Goal: Task Accomplishment & Management: Complete application form

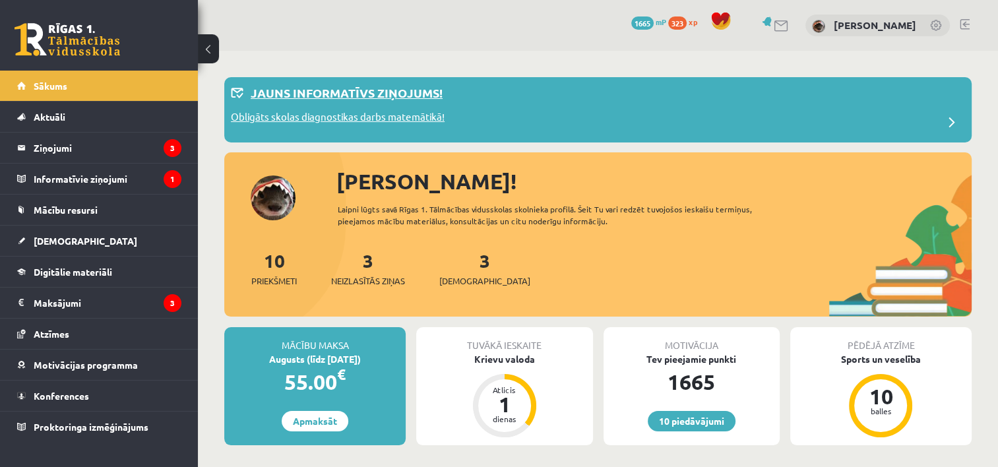
click at [375, 88] on p "Jauns informatīvs ziņojums!" at bounding box center [347, 93] width 192 height 18
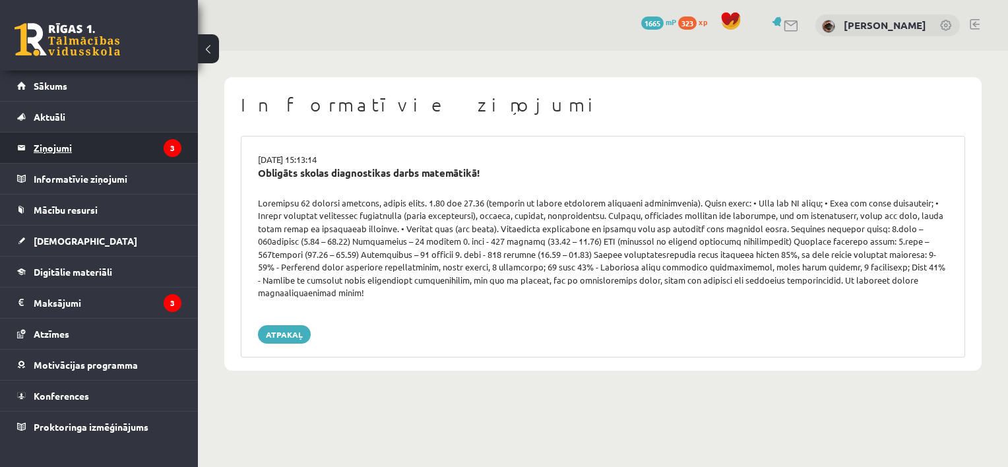
click at [129, 154] on legend "Ziņojumi 3" at bounding box center [108, 148] width 148 height 30
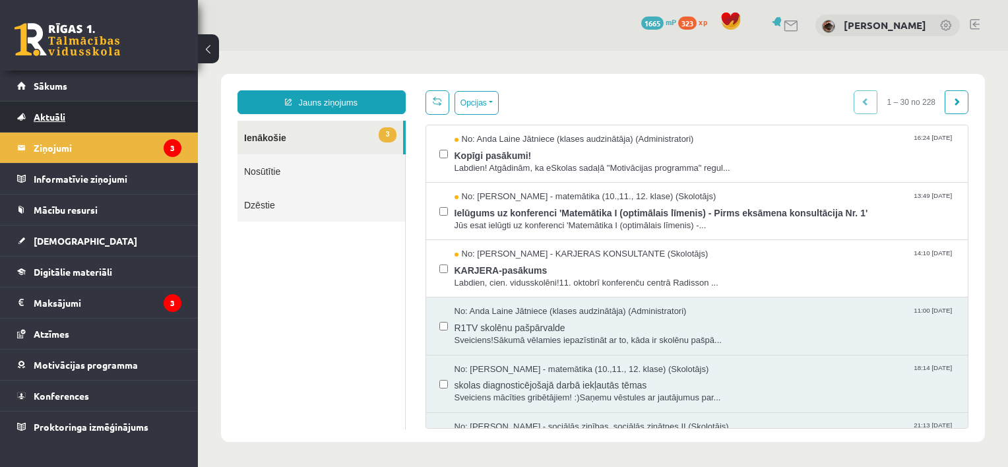
click at [100, 121] on link "Aktuāli" at bounding box center [99, 117] width 164 height 30
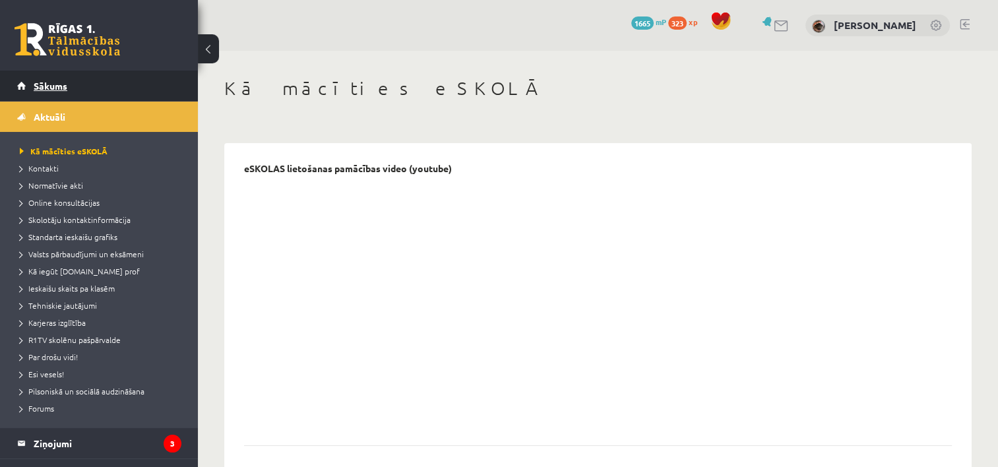
click at [84, 84] on link "Sākums" at bounding box center [99, 86] width 164 height 30
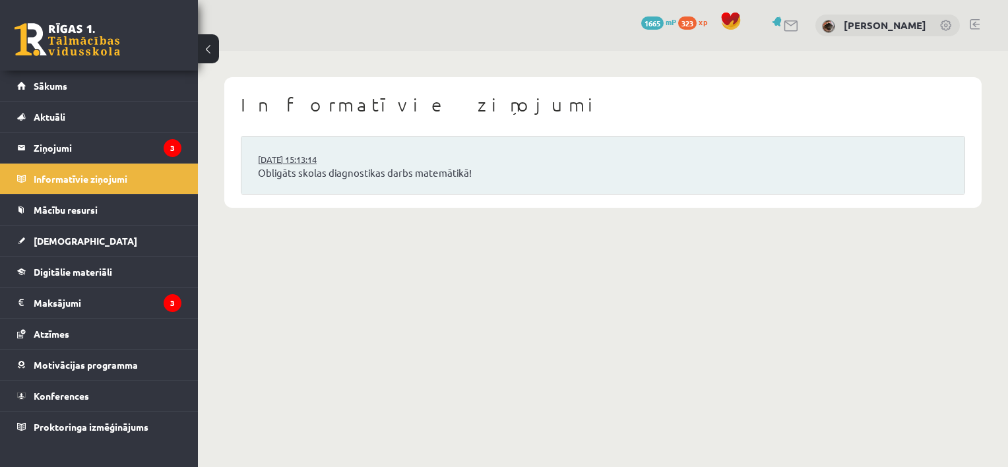
click at [315, 163] on link "[DATE] 15:13:14" at bounding box center [307, 159] width 99 height 13
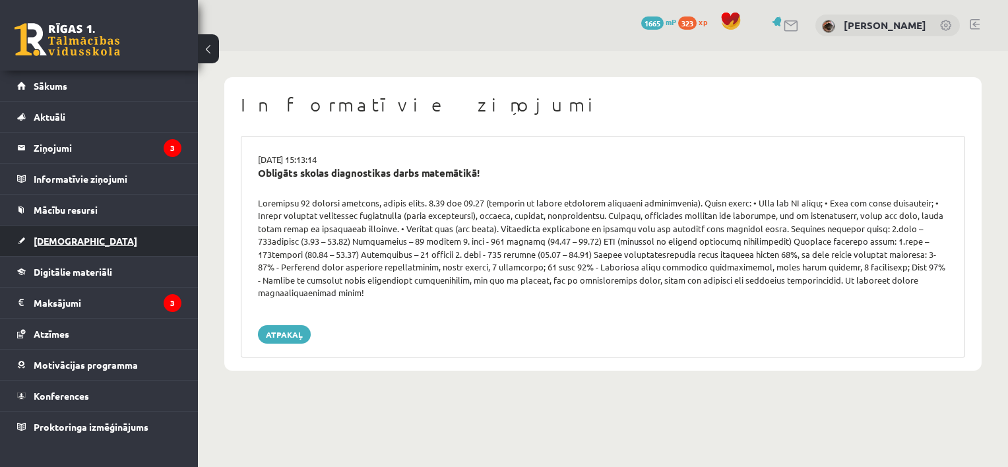
click at [135, 243] on link "[DEMOGRAPHIC_DATA]" at bounding box center [99, 241] width 164 height 30
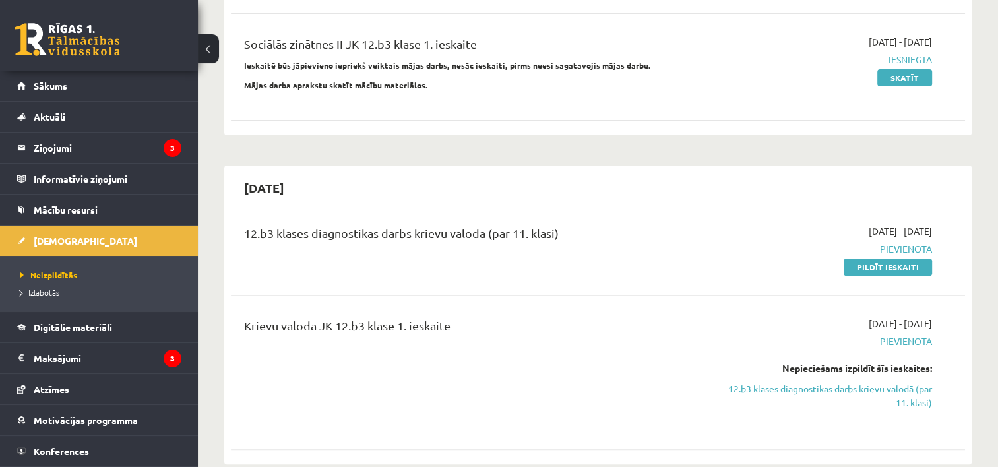
scroll to position [382, 0]
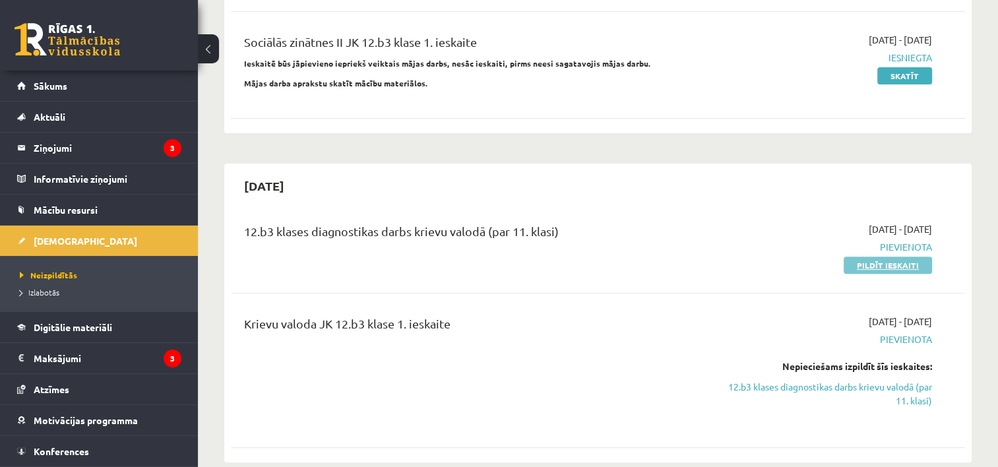
click at [887, 257] on link "Pildīt ieskaiti" at bounding box center [888, 265] width 88 height 17
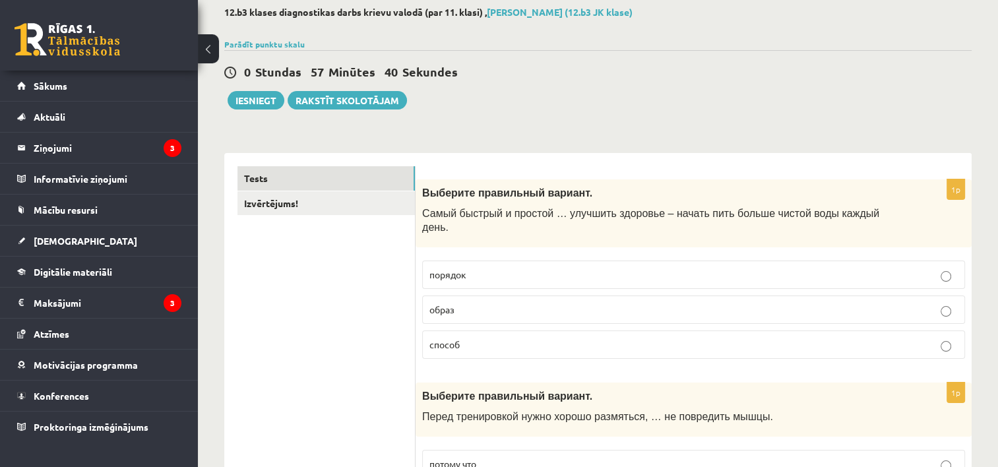
scroll to position [49, 0]
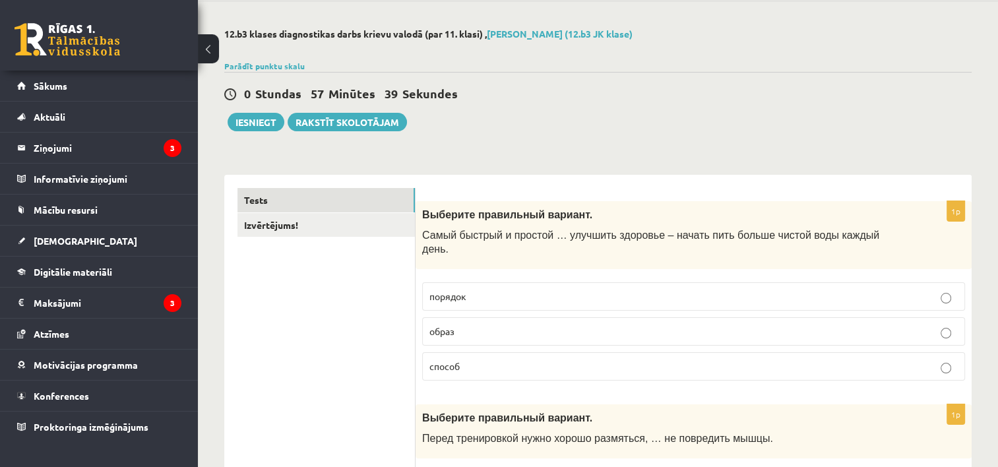
drag, startPoint x: 323, startPoint y: 278, endPoint x: 290, endPoint y: 286, distance: 33.4
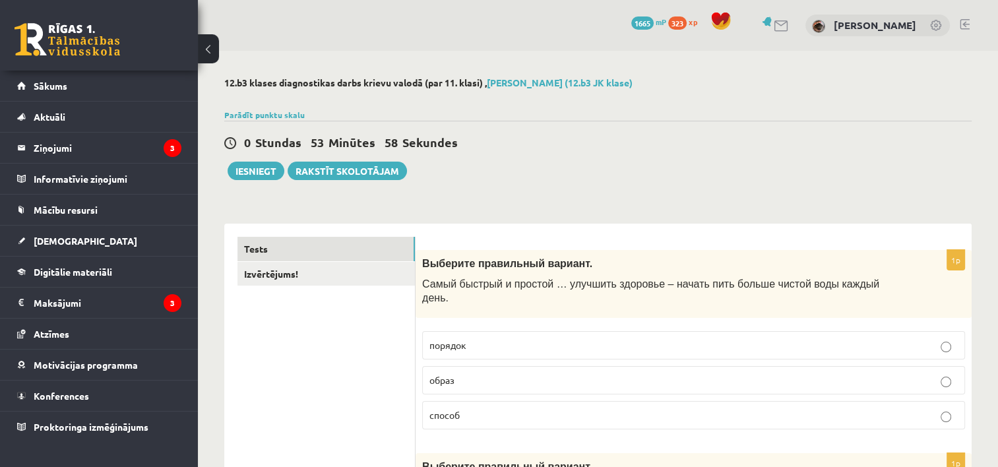
scroll to position [132, 0]
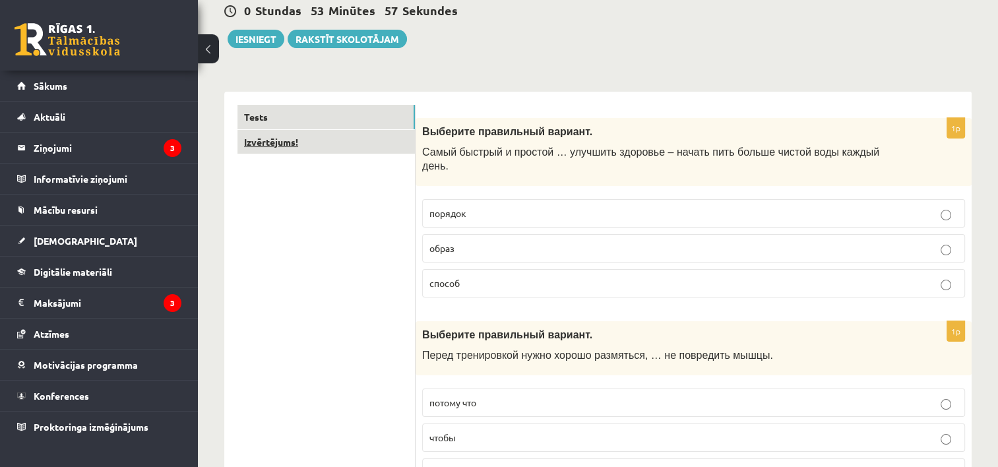
click at [328, 132] on link "Izvērtējums!" at bounding box center [326, 142] width 177 height 24
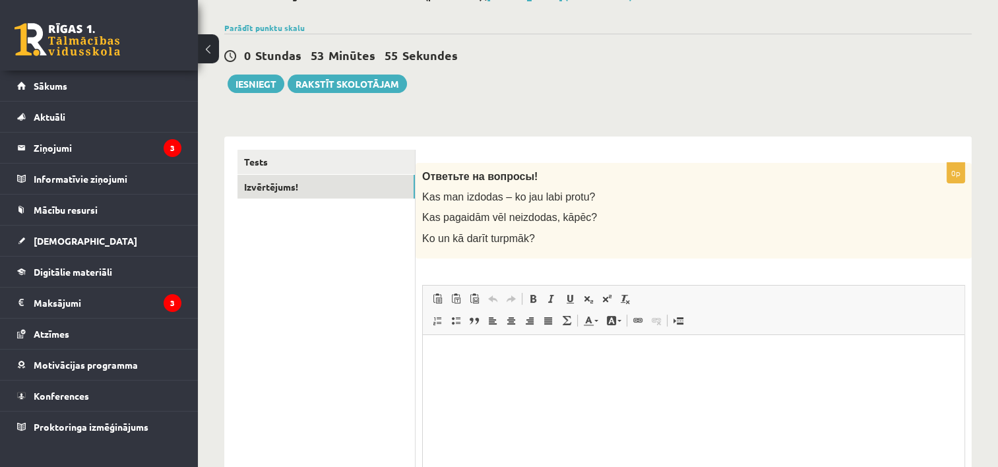
scroll to position [0, 0]
click at [369, 170] on link "Tests" at bounding box center [326, 162] width 177 height 24
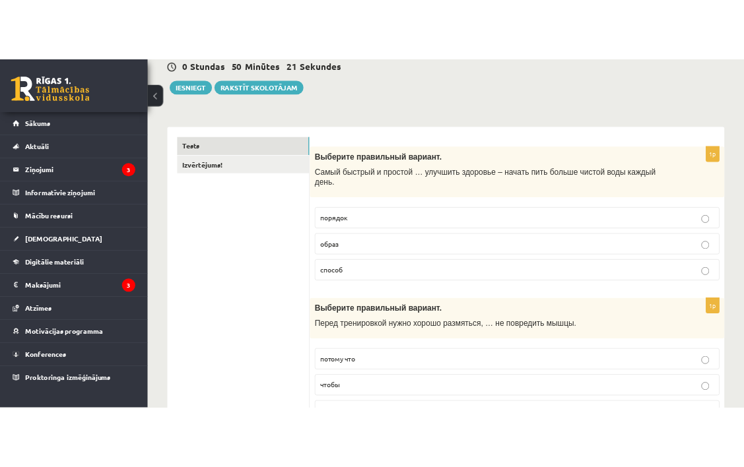
scroll to position [153, 0]
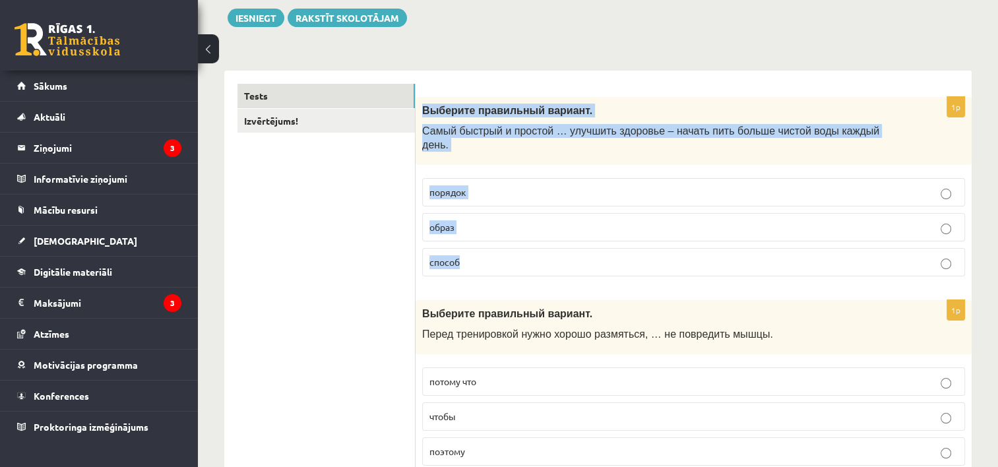
drag, startPoint x: 420, startPoint y: 107, endPoint x: 529, endPoint y: 236, distance: 169.0
click at [529, 236] on div "1p Выберите правильный вариант. Самый быстрый и простой … улучшить здоровье – н…" at bounding box center [694, 192] width 556 height 190
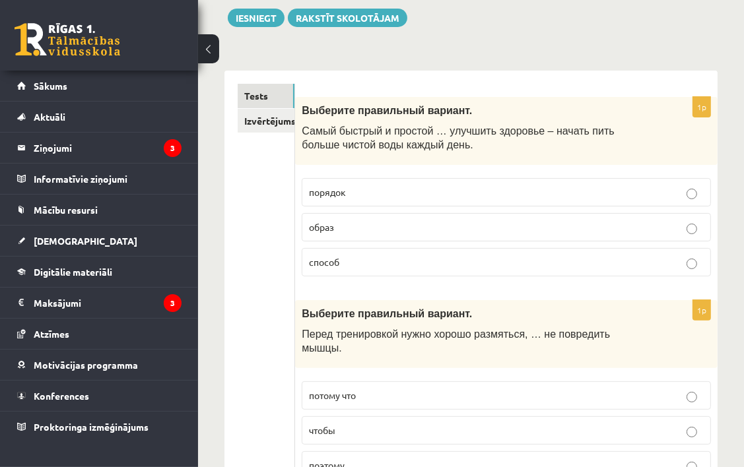
click at [449, 259] on p "способ" at bounding box center [506, 262] width 395 height 14
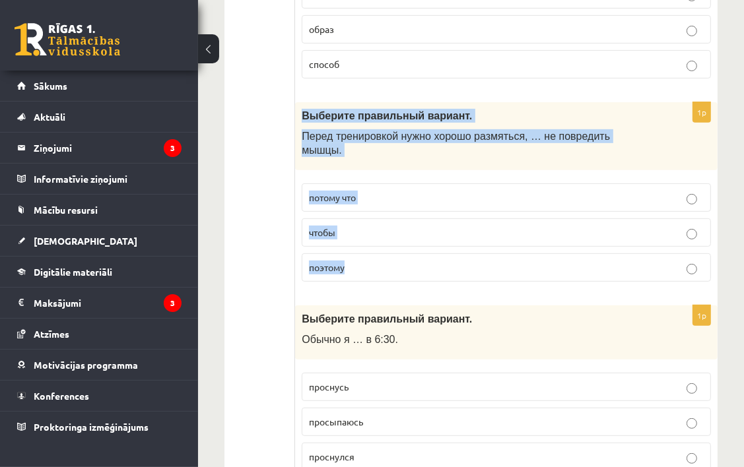
drag, startPoint x: 296, startPoint y: 108, endPoint x: 422, endPoint y: 241, distance: 183.4
click at [422, 241] on div "1p Выберите правильный вариант. Перед тренировкой нужно хорошо размяться, … не …" at bounding box center [506, 197] width 422 height 190
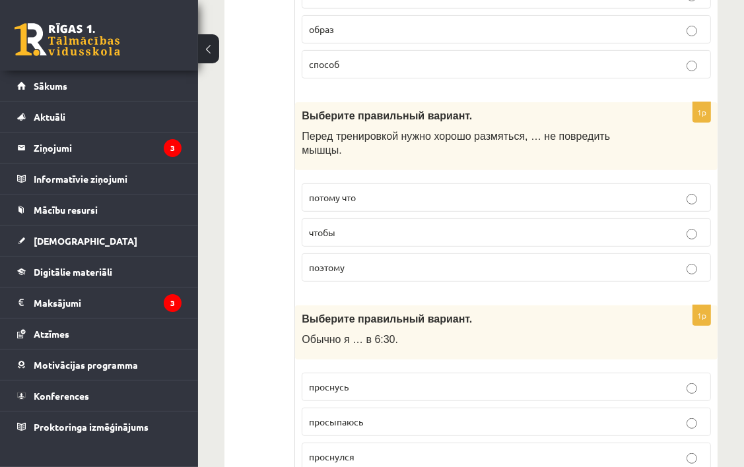
click at [442, 226] on p "чтобы" at bounding box center [506, 233] width 395 height 14
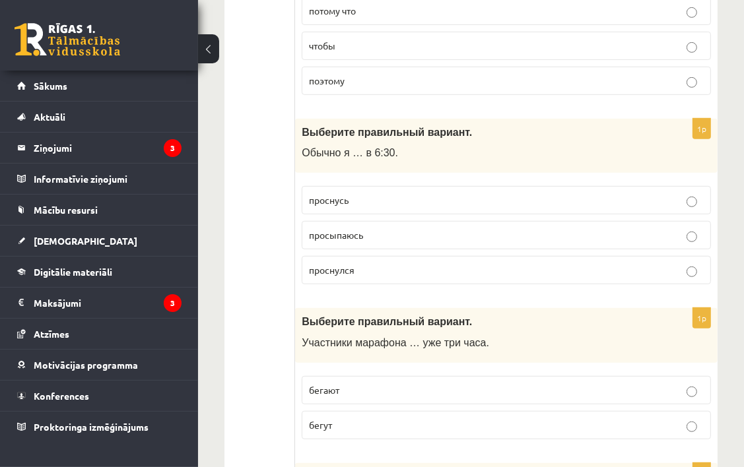
scroll to position [472, 0]
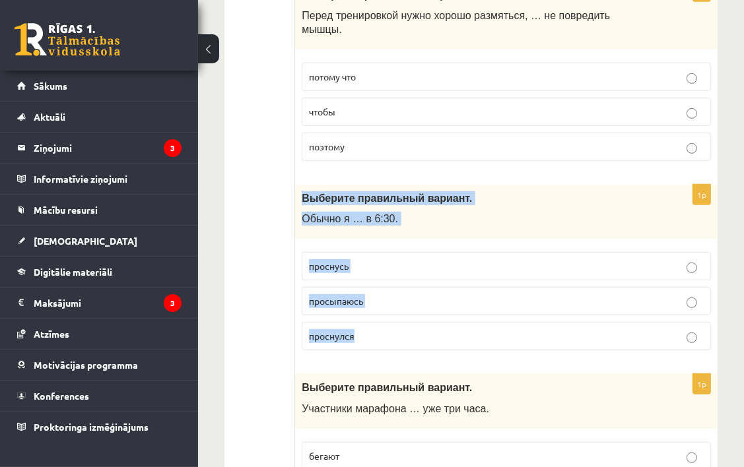
drag, startPoint x: 302, startPoint y: 175, endPoint x: 395, endPoint y: 309, distance: 163.1
click at [395, 309] on div "1p Выберите правильный вариант. Обычно я … в 6:30. проснусь просыпаюсь проснулся" at bounding box center [506, 273] width 422 height 177
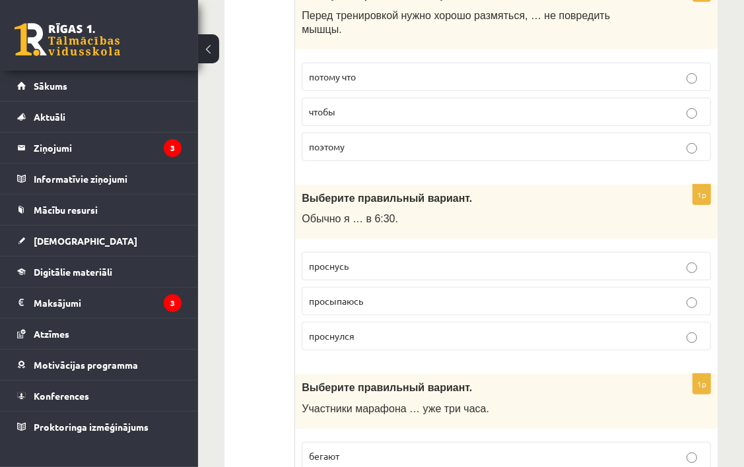
click at [497, 294] on p "просыпаюсь" at bounding box center [506, 301] width 395 height 14
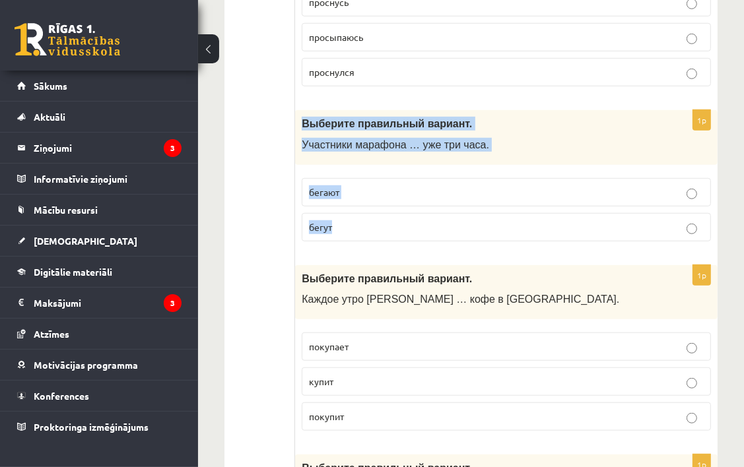
drag, startPoint x: 303, startPoint y: 102, endPoint x: 377, endPoint y: 223, distance: 142.1
click at [377, 223] on div "1p Выберите правильный вариант. Участники марафона … уже три часа. бегают бегут" at bounding box center [506, 181] width 422 height 142
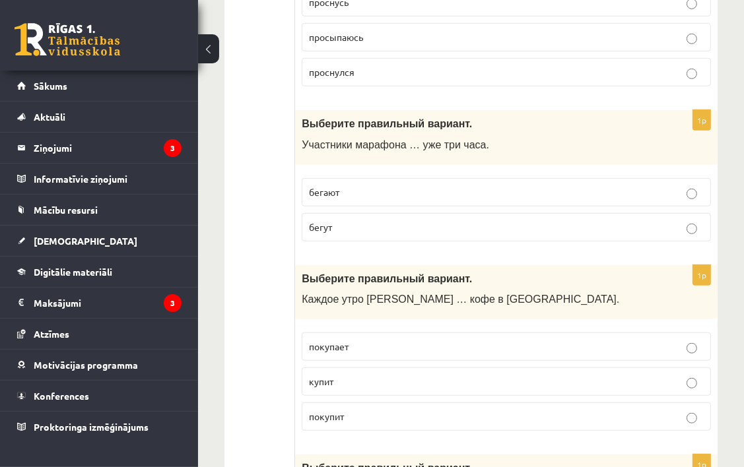
click at [356, 220] on label "бегут" at bounding box center [506, 227] width 409 height 28
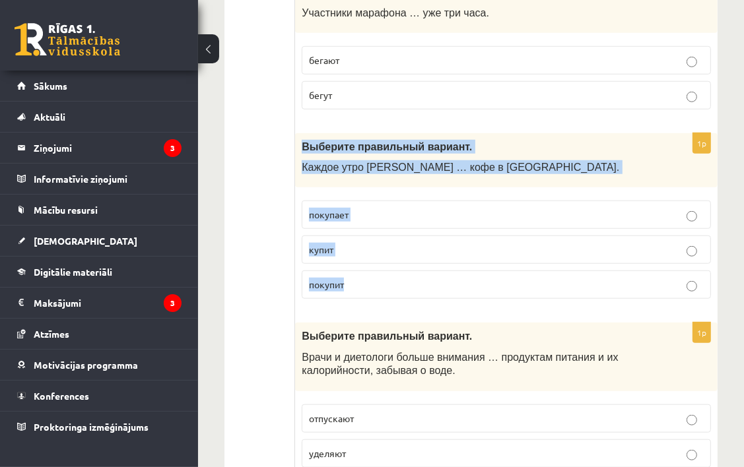
drag, startPoint x: 302, startPoint y: 125, endPoint x: 395, endPoint y: 257, distance: 160.9
click at [395, 257] on div "1p Выберите правильный вариант. Каждое утро [PERSON_NAME] … кофе в киоске. поку…" at bounding box center [506, 221] width 422 height 177
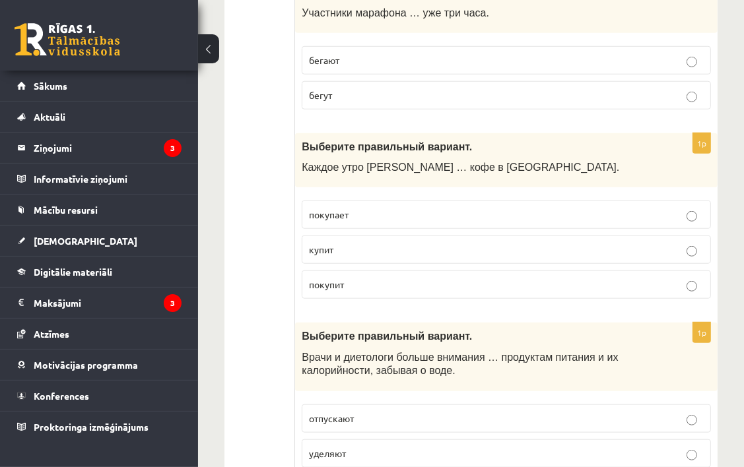
click at [322, 278] on p "покупит" at bounding box center [506, 285] width 395 height 14
drag, startPoint x: 322, startPoint y: 273, endPoint x: 427, endPoint y: 297, distance: 107.6
click at [399, 201] on label "покупает" at bounding box center [506, 215] width 409 height 28
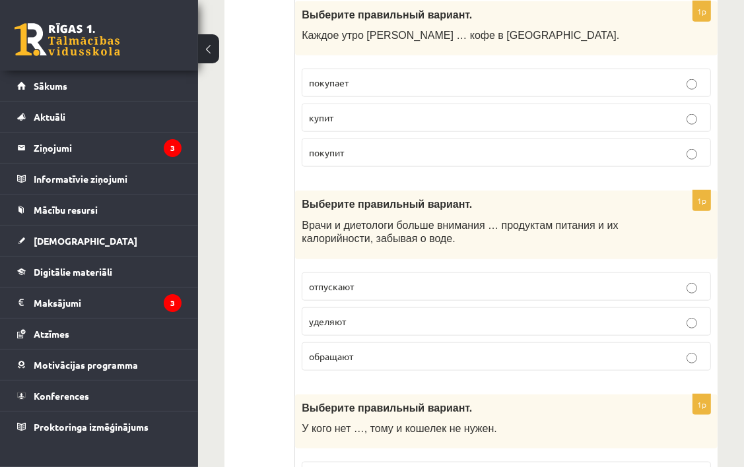
scroll to position [1066, 0]
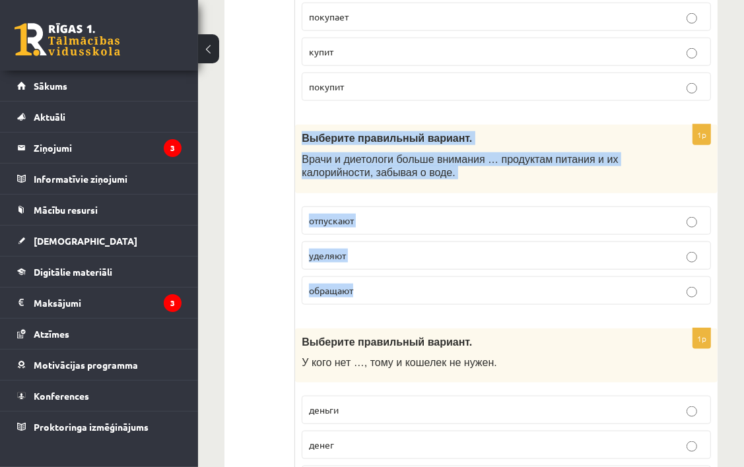
drag, startPoint x: 300, startPoint y: 113, endPoint x: 420, endPoint y: 269, distance: 196.6
click at [420, 269] on div "1p Выберите правильный вариант. Врачи и диетологи больше внимания … продуктам п…" at bounding box center [506, 220] width 422 height 190
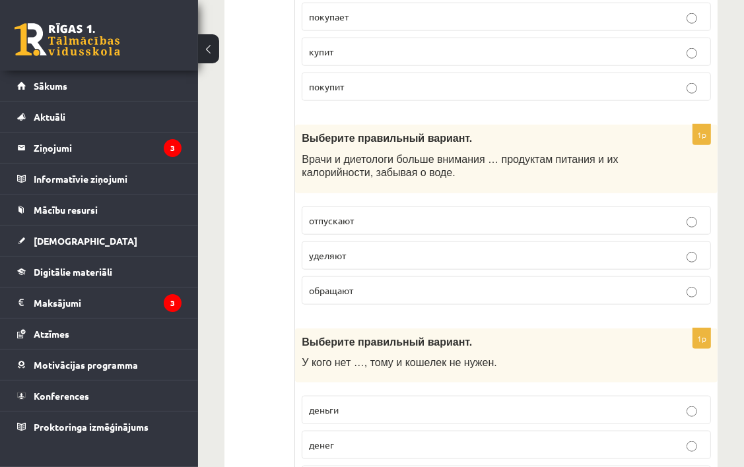
click at [385, 249] on p "уделяют" at bounding box center [506, 256] width 395 height 14
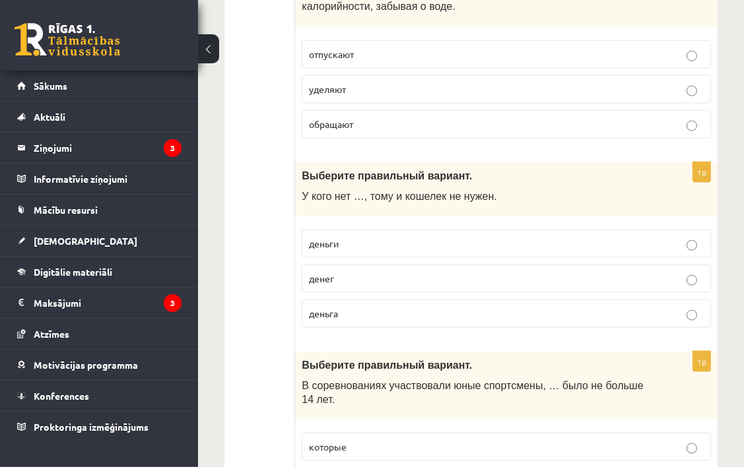
scroll to position [1263, 0]
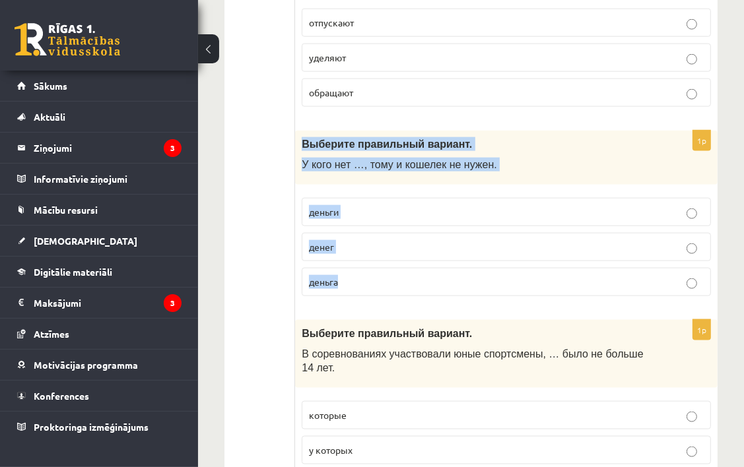
drag, startPoint x: 346, startPoint y: 180, endPoint x: 409, endPoint y: 273, distance: 112.5
click at [409, 273] on div "1p Выберите правильный вариант. У кого нет …, тому и кошелек не нужен. деньги д…" at bounding box center [506, 219] width 422 height 177
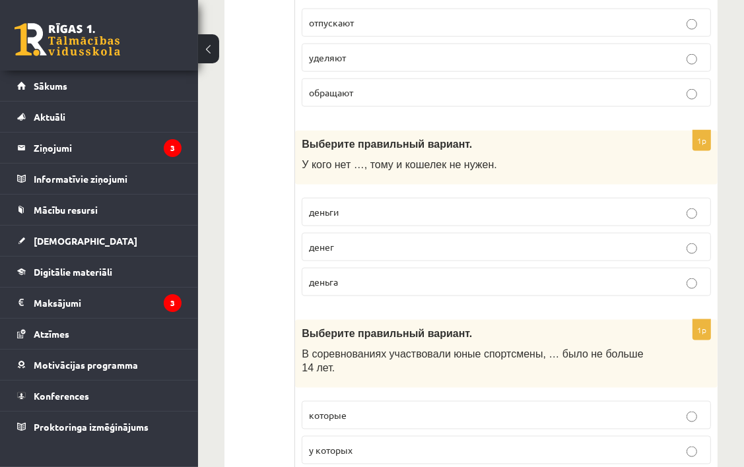
click at [435, 240] on p "денег" at bounding box center [506, 247] width 395 height 14
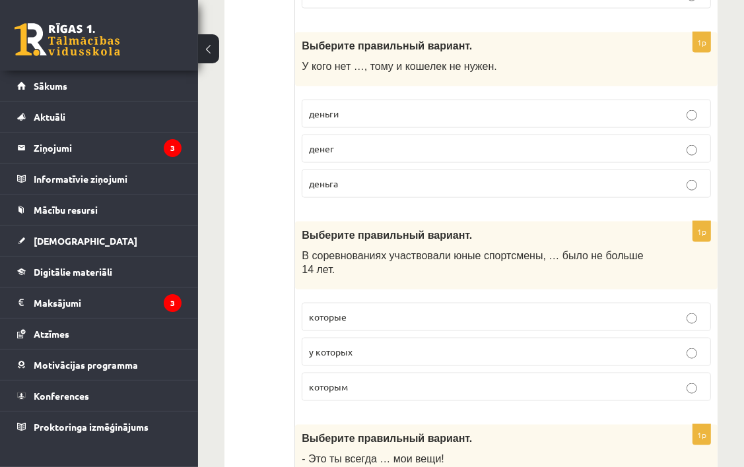
scroll to position [1461, 0]
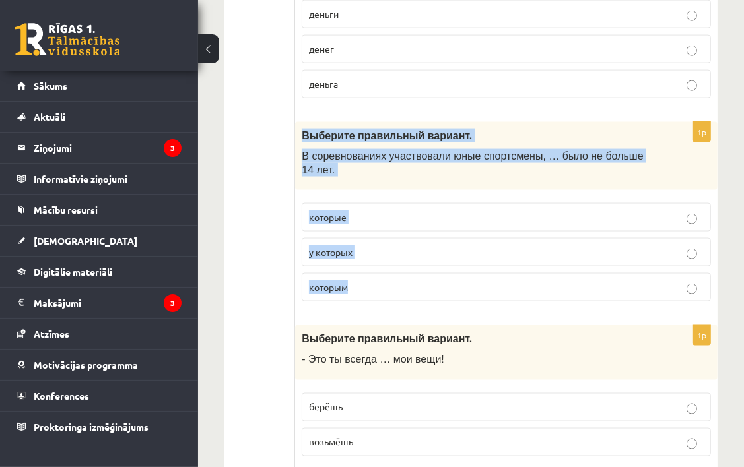
drag, startPoint x: 301, startPoint y: 110, endPoint x: 414, endPoint y: 238, distance: 170.6
click at [414, 238] on div "1p Выберите правильный вариант. В соревнованиях участвовали юные спортсмены, … …" at bounding box center [506, 217] width 422 height 190
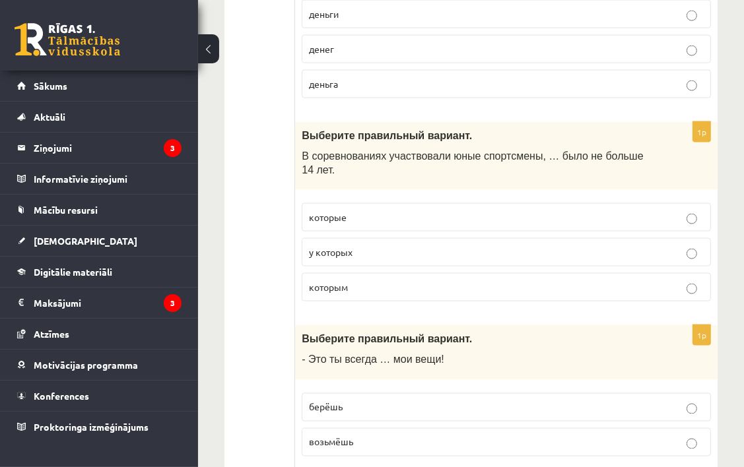
click at [430, 280] on p "которым" at bounding box center [506, 287] width 395 height 14
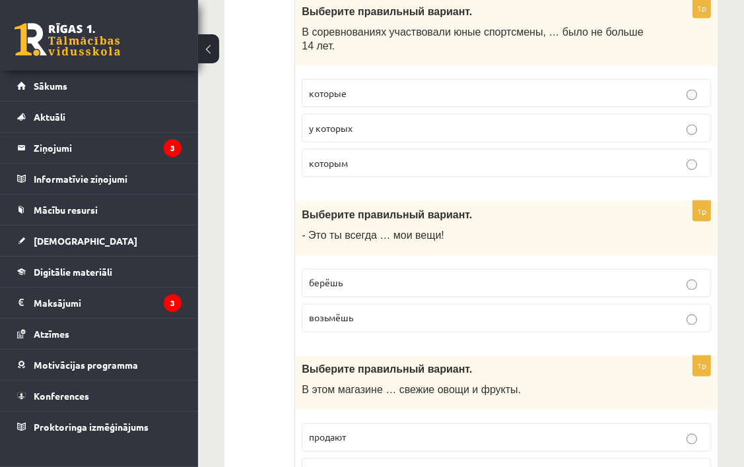
scroll to position [1593, 0]
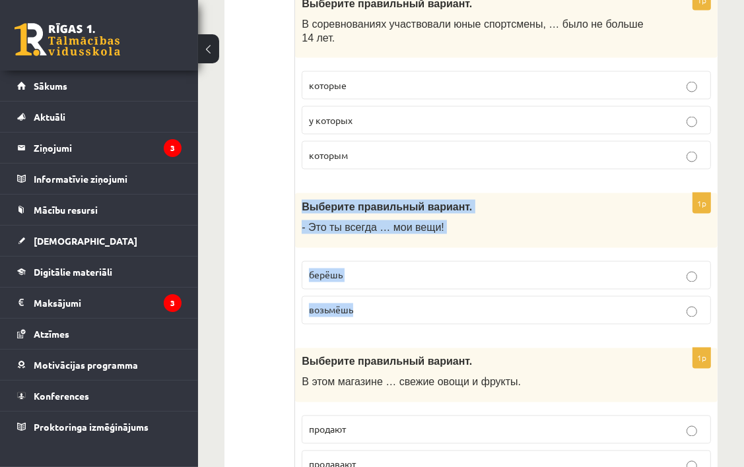
drag, startPoint x: 298, startPoint y: 168, endPoint x: 402, endPoint y: 276, distance: 151.2
click at [402, 276] on div "1p Выберите правильный вариант. - Это ты всегда … мои вещи! берёшь возьмёшь" at bounding box center [506, 264] width 422 height 142
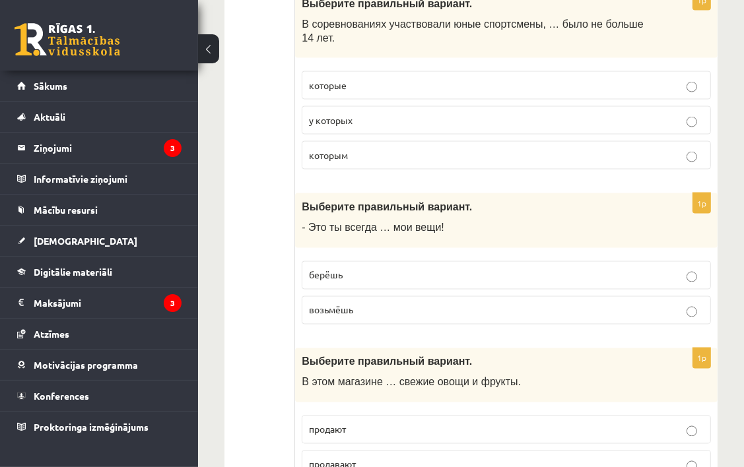
click at [392, 269] on p "берёшь" at bounding box center [506, 276] width 395 height 14
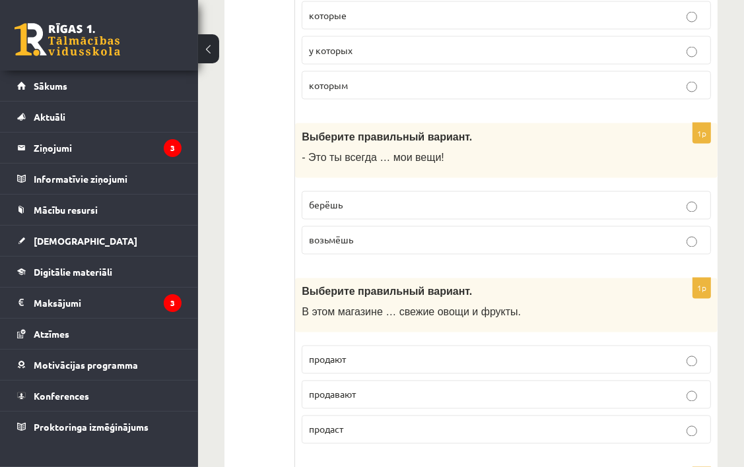
scroll to position [1791, 0]
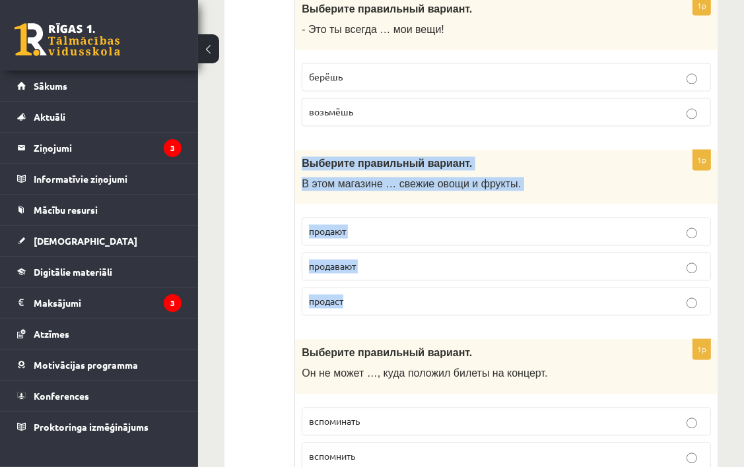
drag, startPoint x: 301, startPoint y: 126, endPoint x: 398, endPoint y: 282, distance: 184.0
click at [398, 282] on div "1p Выберите правильный вариант. В этом магазине … свежие овощи и фрукты. продаю…" at bounding box center [506, 238] width 422 height 177
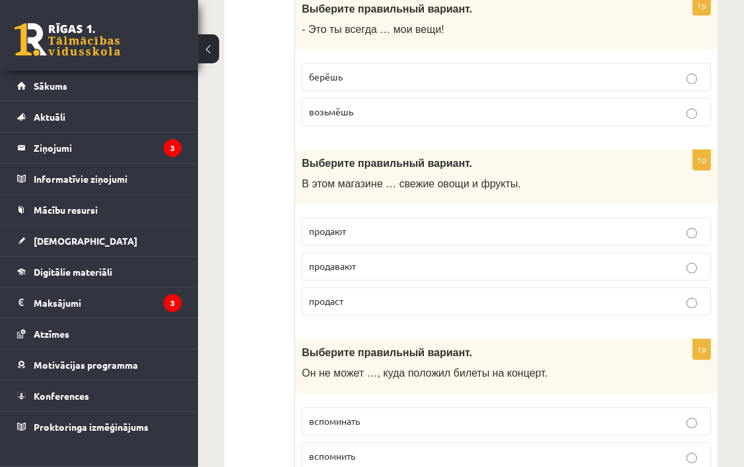
click at [414, 218] on label "продают" at bounding box center [506, 232] width 409 height 28
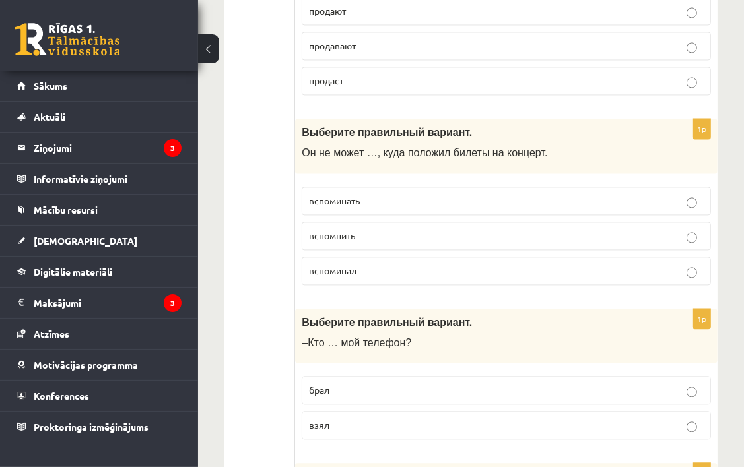
scroll to position [1989, 0]
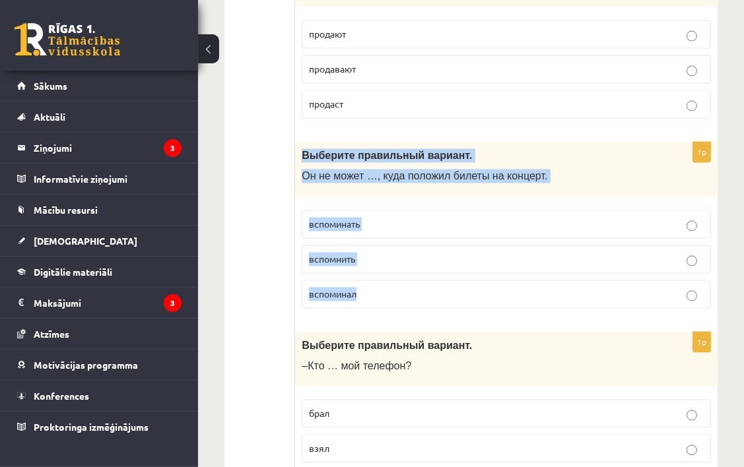
drag, startPoint x: 353, startPoint y: 177, endPoint x: 416, endPoint y: 260, distance: 104.1
click at [416, 261] on div "1p Выберите правильный вариант. Он не может …, куда положил билеты на концерт. …" at bounding box center [506, 230] width 422 height 177
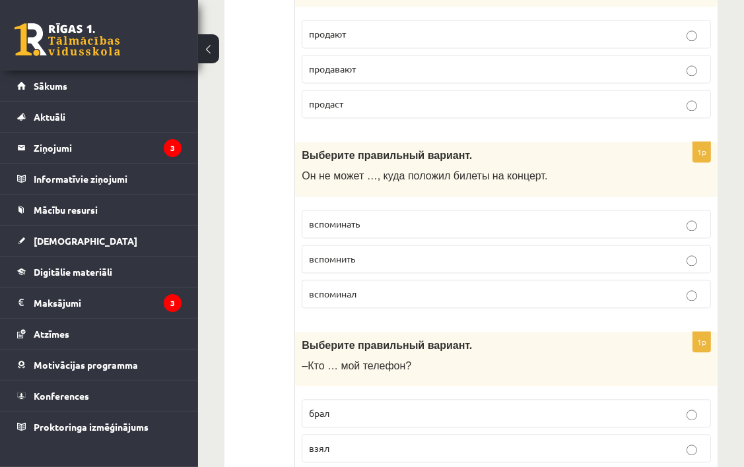
drag, startPoint x: 255, startPoint y: 210, endPoint x: 402, endPoint y: 228, distance: 148.1
click at [413, 252] on p "вспомнить" at bounding box center [506, 259] width 395 height 14
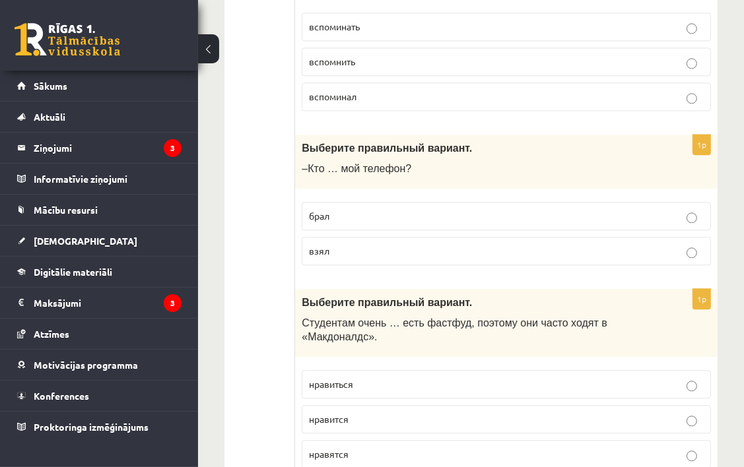
scroll to position [2187, 0]
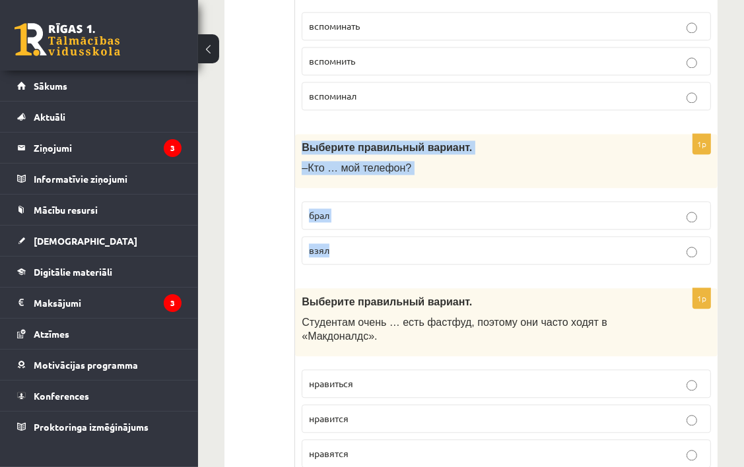
drag, startPoint x: 298, startPoint y: 104, endPoint x: 389, endPoint y: 197, distance: 129.2
click at [388, 195] on div "1p Выберите правильный вариант. –Кто … мой телефон? брал взял" at bounding box center [506, 205] width 422 height 142
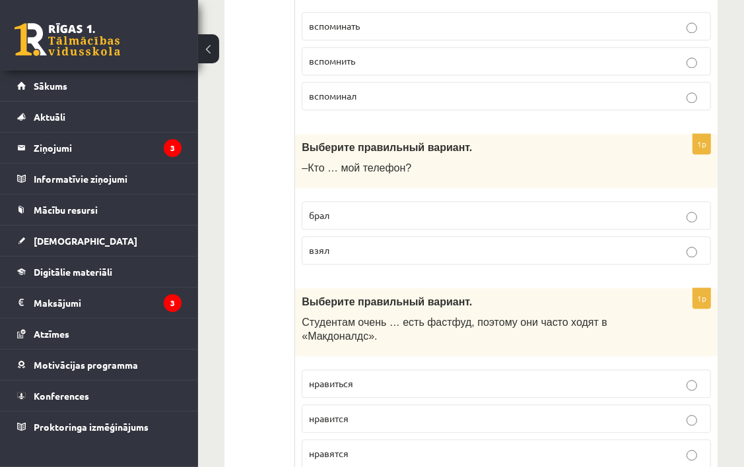
click at [325, 236] on label "взял" at bounding box center [506, 250] width 409 height 28
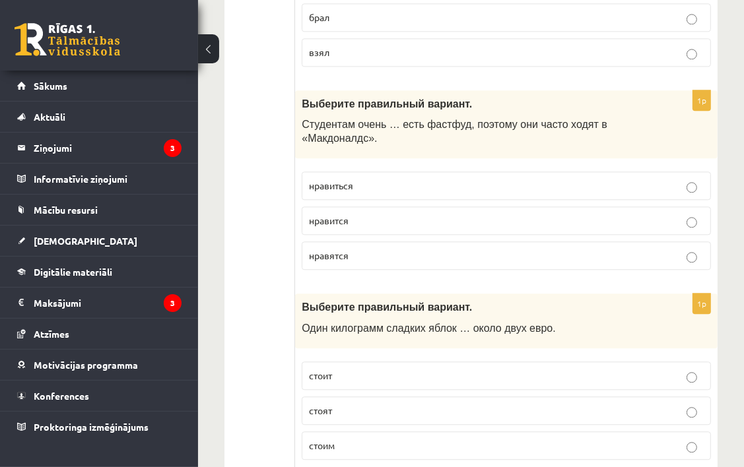
scroll to position [2253, 0]
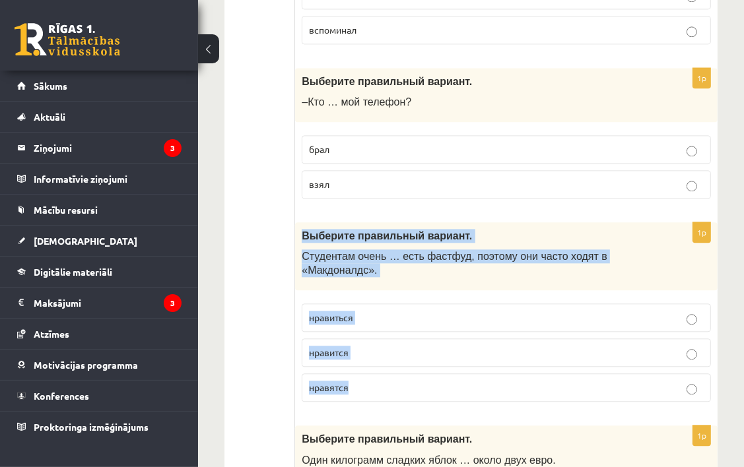
drag, startPoint x: 303, startPoint y: 192, endPoint x: 433, endPoint y: 320, distance: 182.0
click at [433, 320] on div "1p Выберите правильный вариант. Студентам очень … есть фастфуд, поэтому они час…" at bounding box center [506, 317] width 422 height 190
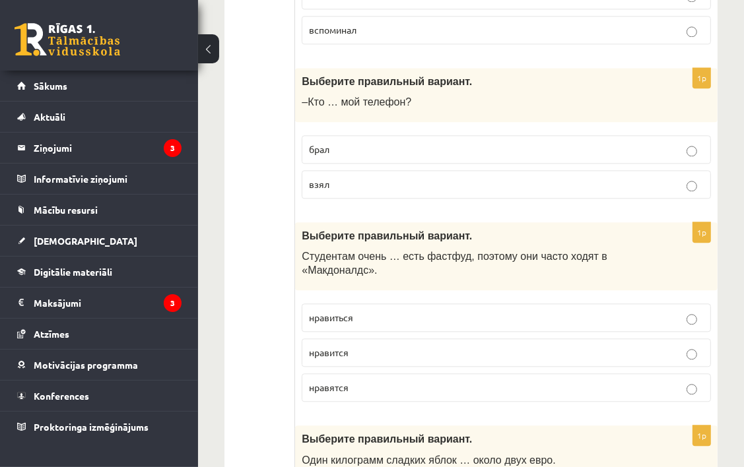
click at [369, 311] on p "нравиться" at bounding box center [506, 318] width 395 height 14
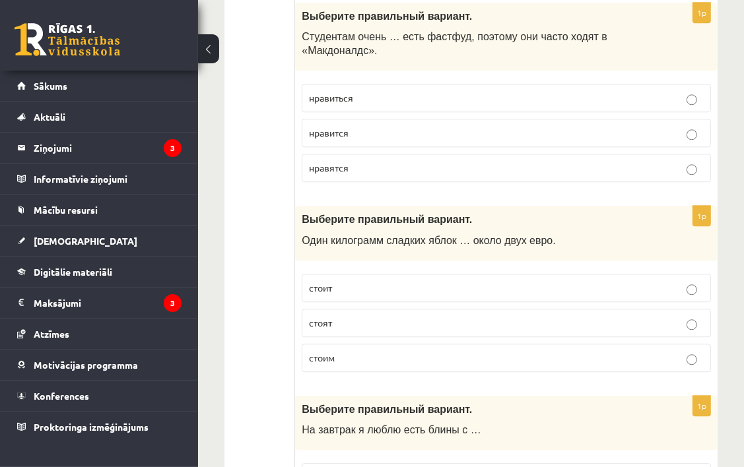
scroll to position [2451, 0]
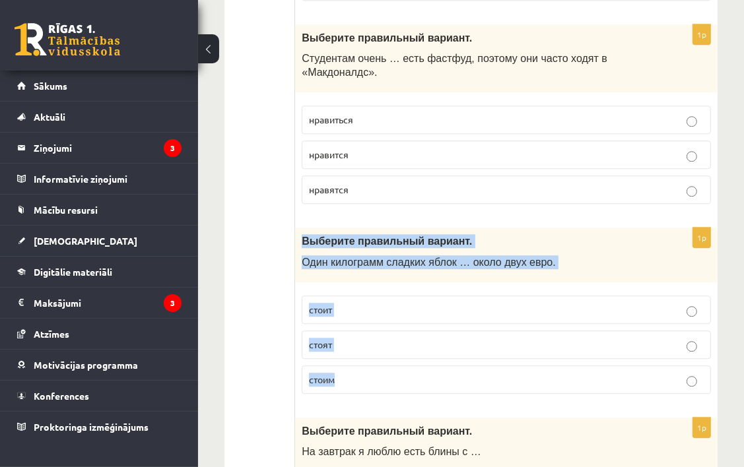
drag, startPoint x: 328, startPoint y: 218, endPoint x: 395, endPoint y: 313, distance: 115.9
click at [395, 313] on div "1p Выберите правильный вариант. Один килограмм сладких яблок … около двух евро.…" at bounding box center [506, 316] width 422 height 177
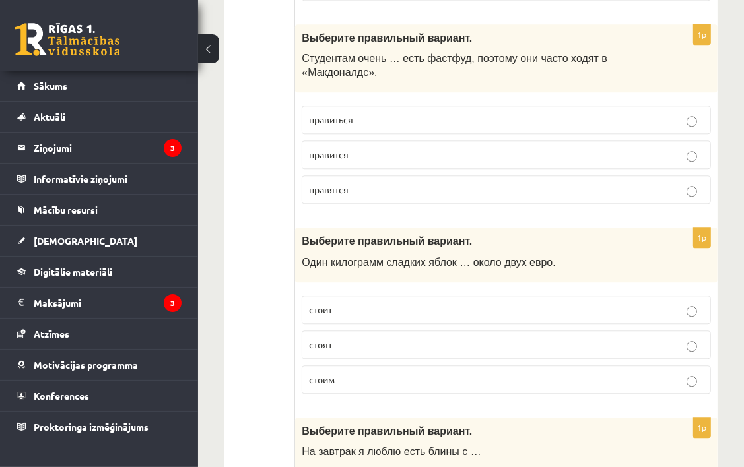
click at [394, 303] on p "стоит" at bounding box center [506, 310] width 395 height 14
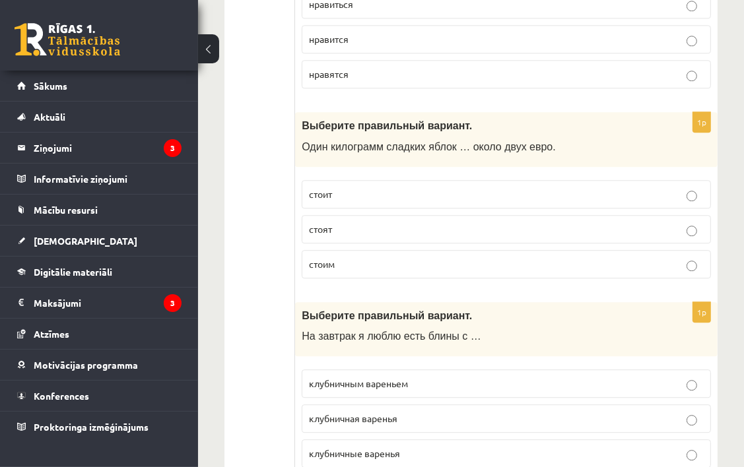
scroll to position [2649, 0]
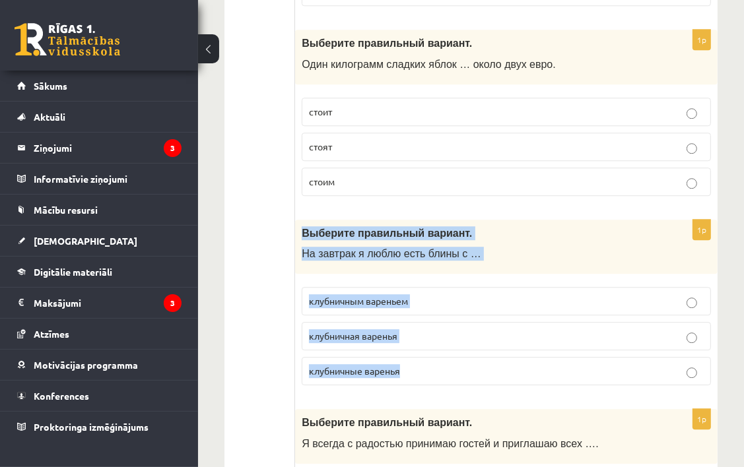
drag, startPoint x: 300, startPoint y: 173, endPoint x: 472, endPoint y: 323, distance: 228.2
click at [472, 323] on div "1p Выберите правильный вариант. На завтрак я люблю есть блины с … клубничным ва…" at bounding box center [506, 308] width 422 height 177
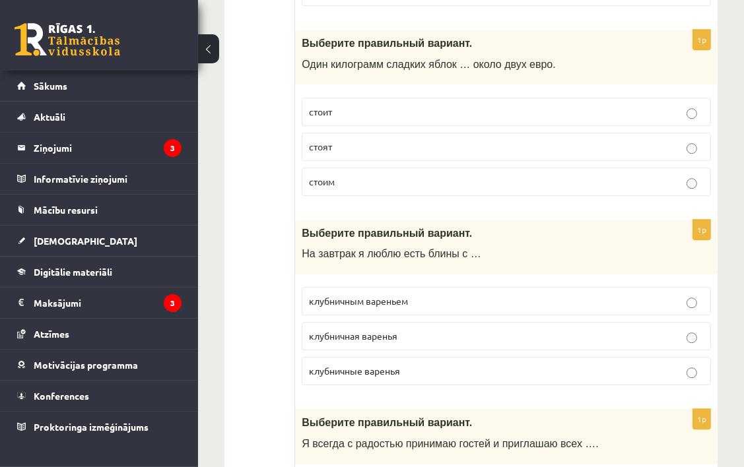
click at [282, 264] on ul "Tests Izvērtējums!" at bounding box center [266, 333] width 57 height 5491
drag, startPoint x: 428, startPoint y: 249, endPoint x: 463, endPoint y: 301, distance: 62.8
click at [428, 294] on p "клубничным вареньем" at bounding box center [506, 301] width 395 height 14
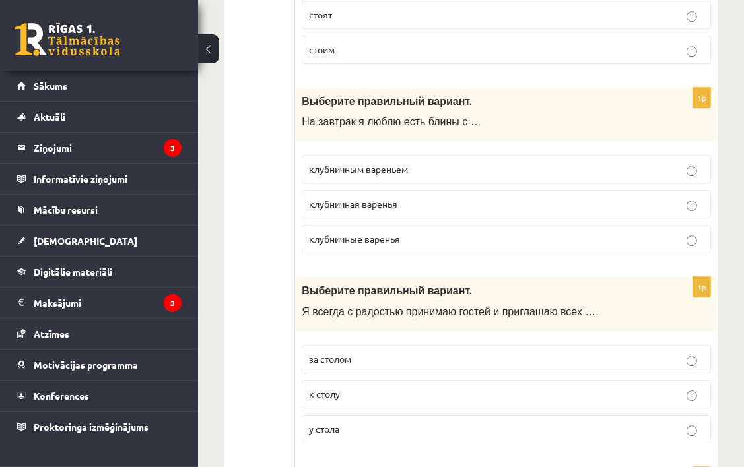
scroll to position [2847, 0]
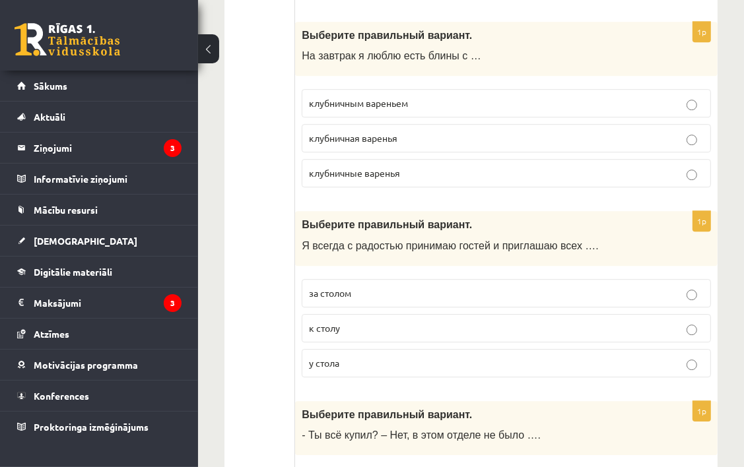
drag, startPoint x: 411, startPoint y: 251, endPoint x: 414, endPoint y: 311, distance: 60.1
click at [410, 279] on label "за столом" at bounding box center [506, 293] width 409 height 28
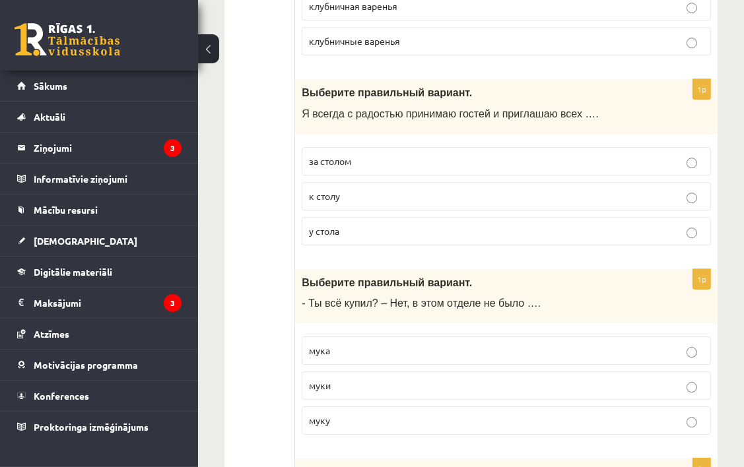
click at [421, 379] on p "муки" at bounding box center [506, 386] width 395 height 14
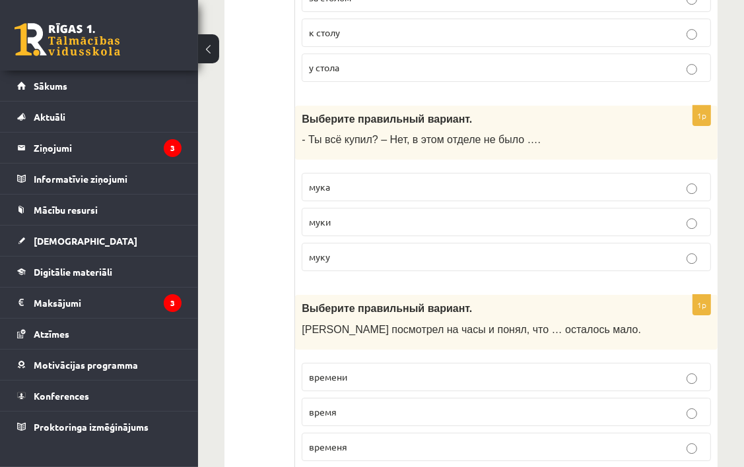
scroll to position [3177, 0]
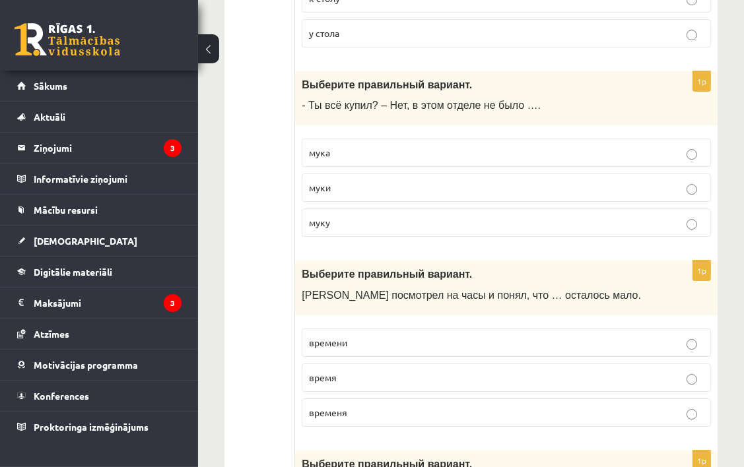
drag, startPoint x: 432, startPoint y: 354, endPoint x: 425, endPoint y: 340, distance: 15.1
click at [428, 406] on p "временя" at bounding box center [506, 413] width 395 height 14
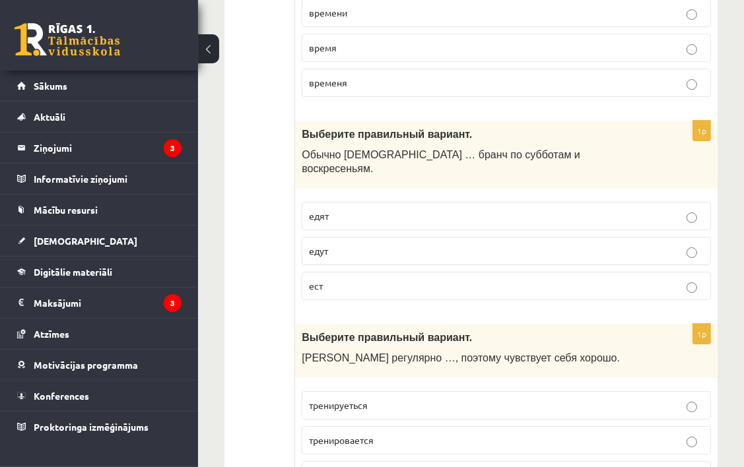
scroll to position [3441, 0]
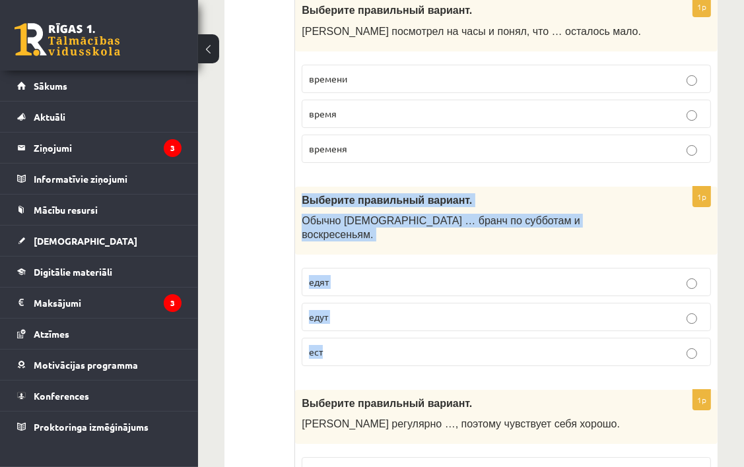
drag, startPoint x: 301, startPoint y: 145, endPoint x: 424, endPoint y: 282, distance: 183.6
click at [424, 282] on div "1p Выберите правильный вариант. Обычно [DEMOGRAPHIC_DATA] … бранч по субботам и…" at bounding box center [506, 282] width 422 height 190
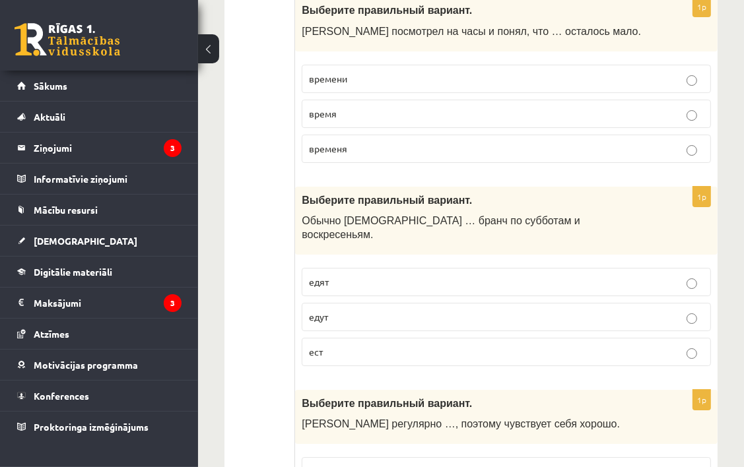
click at [338, 268] on label "едят" at bounding box center [506, 282] width 409 height 28
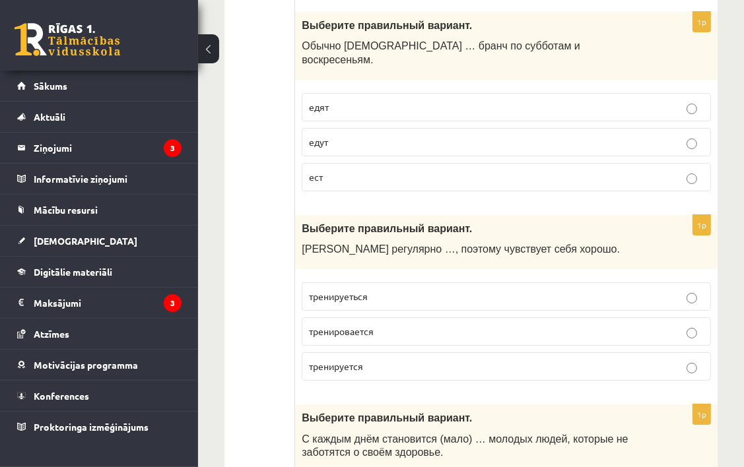
scroll to position [3639, 0]
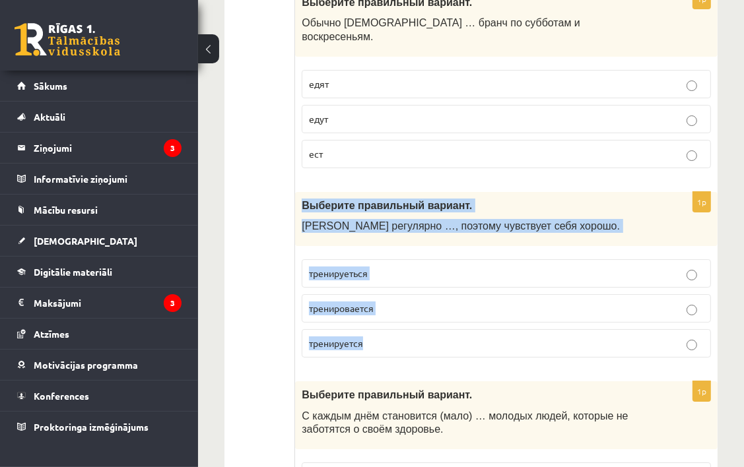
drag, startPoint x: 297, startPoint y: 127, endPoint x: 425, endPoint y: 269, distance: 191.6
click at [425, 269] on div "1p Выберите правильный вариант. [PERSON_NAME] регулярно …, поэтому чувствует се…" at bounding box center [506, 280] width 422 height 177
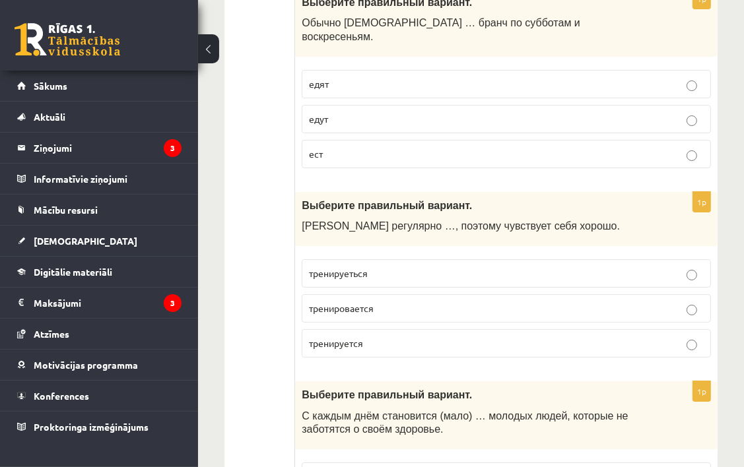
click at [389, 336] on p "тренируется" at bounding box center [506, 343] width 395 height 14
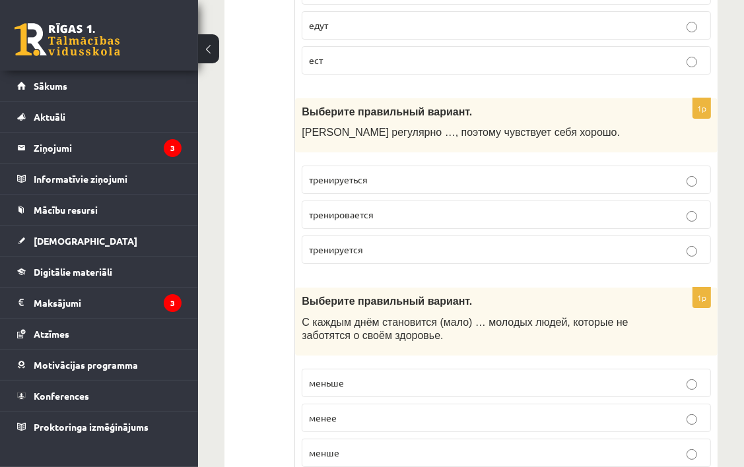
scroll to position [3837, 0]
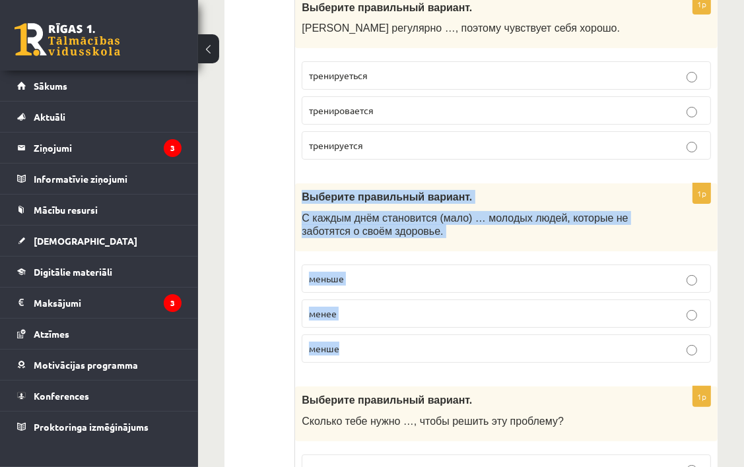
drag, startPoint x: 320, startPoint y: 141, endPoint x: 422, endPoint y: 255, distance: 153.3
click at [422, 256] on div "1p Выберите правильный вариант. С каждым днём становится (мало) … молодых людей…" at bounding box center [506, 278] width 422 height 190
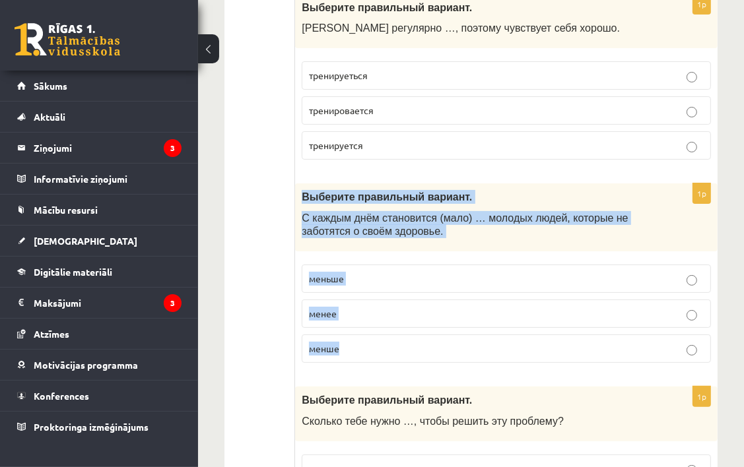
drag, startPoint x: 302, startPoint y: 122, endPoint x: 414, endPoint y: 259, distance: 177.2
click at [414, 261] on div "1p Выберите правильный вариант. С каждым днём становится (мало) … молодых людей…" at bounding box center [506, 278] width 422 height 190
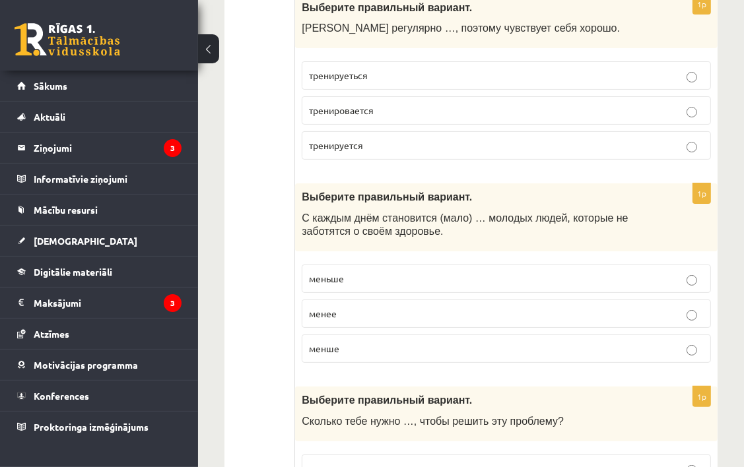
click at [439, 272] on p "меньше" at bounding box center [506, 279] width 395 height 14
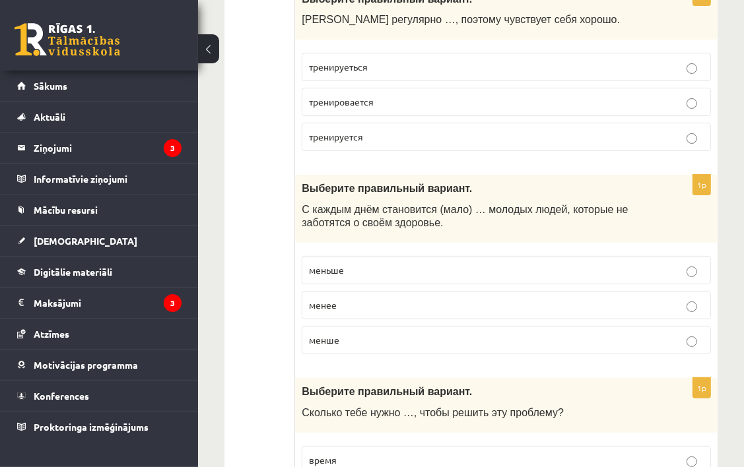
scroll to position [3969, 0]
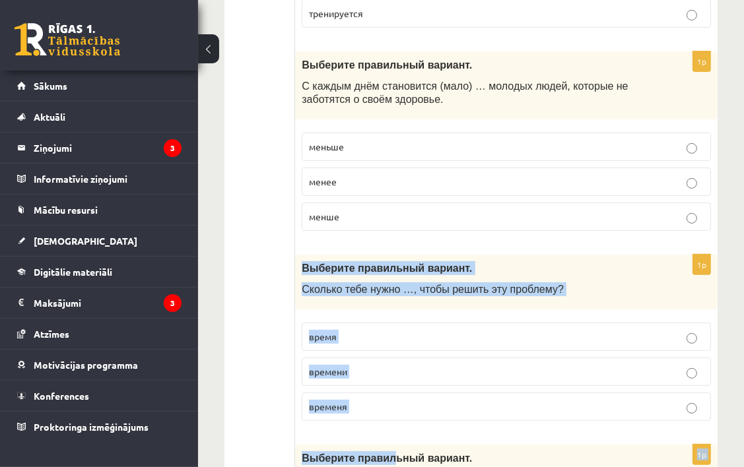
drag, startPoint x: 300, startPoint y: 193, endPoint x: 383, endPoint y: 358, distance: 184.1
drag, startPoint x: 383, startPoint y: 358, endPoint x: 333, endPoint y: 357, distance: 50.1
click at [334, 357] on div "1p Выберите правильный вариант. Сколько тебе нужно …, чтобы решить эту проблему…" at bounding box center [506, 343] width 422 height 177
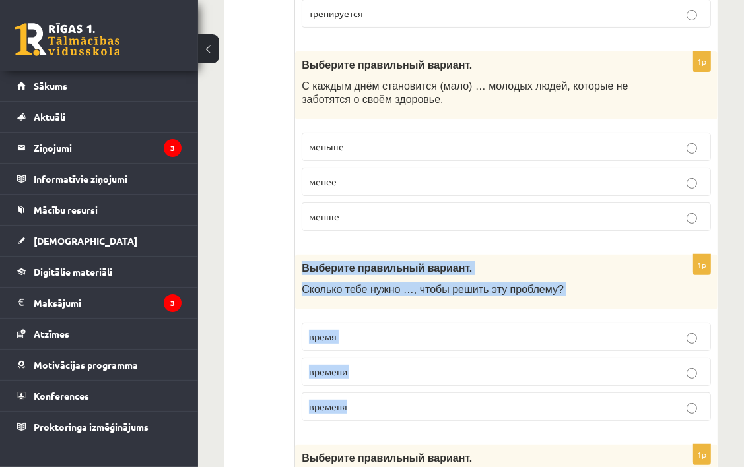
drag, startPoint x: 302, startPoint y: 194, endPoint x: 412, endPoint y: 318, distance: 166.3
click at [412, 318] on div "1p Выберите правильный вариант. Сколько тебе нужно …, чтобы решить эту проблему…" at bounding box center [506, 343] width 422 height 177
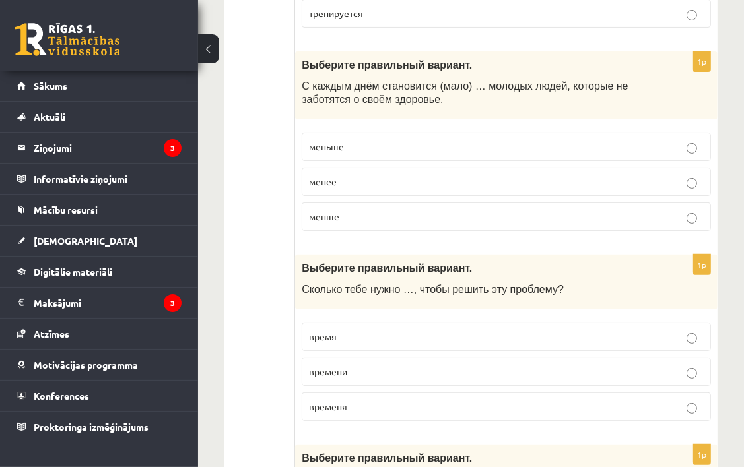
click at [386, 365] on p "времени" at bounding box center [506, 372] width 395 height 14
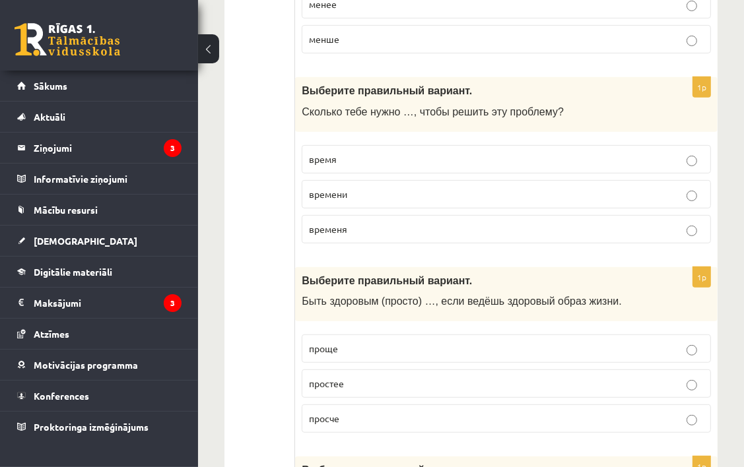
scroll to position [4167, 0]
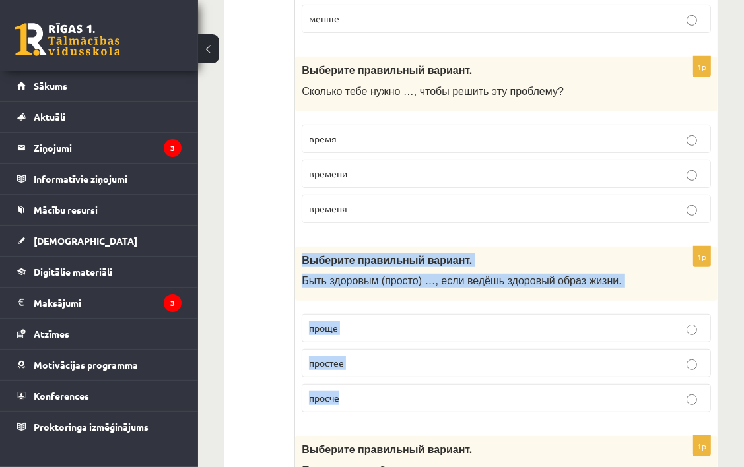
drag, startPoint x: 318, startPoint y: 193, endPoint x: 449, endPoint y: 324, distance: 184.7
click at [449, 325] on div "1p Выберите правильный вариант. Быть здоровым (просто) …, если ведёшь здоровый …" at bounding box center [506, 335] width 422 height 177
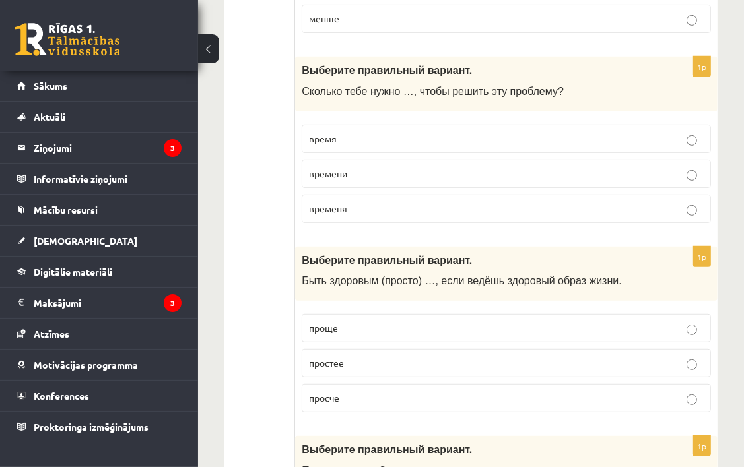
click at [358, 321] on p "проще" at bounding box center [506, 328] width 395 height 14
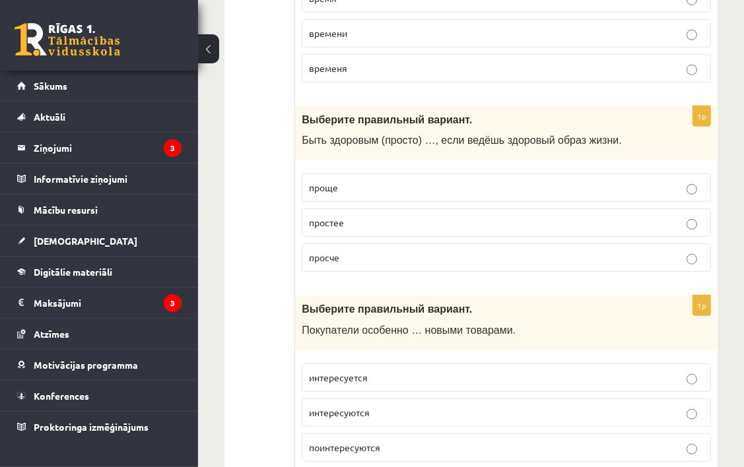
scroll to position [4364, 0]
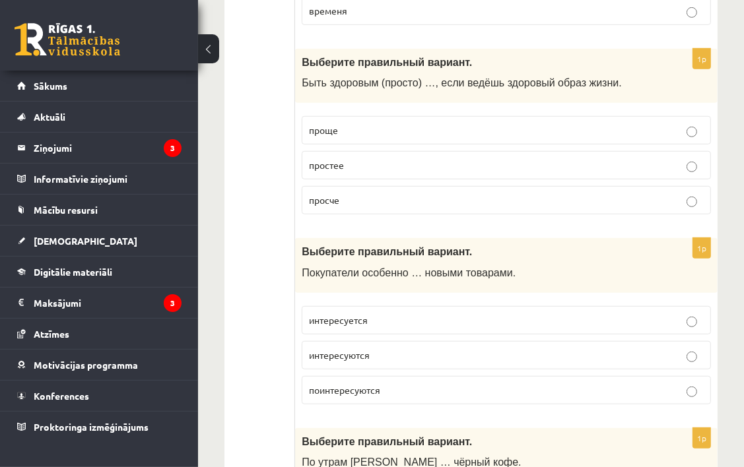
drag, startPoint x: 293, startPoint y: 174, endPoint x: 401, endPoint y: 252, distance: 133.3
drag, startPoint x: 401, startPoint y: 252, endPoint x: 253, endPoint y: 219, distance: 152.1
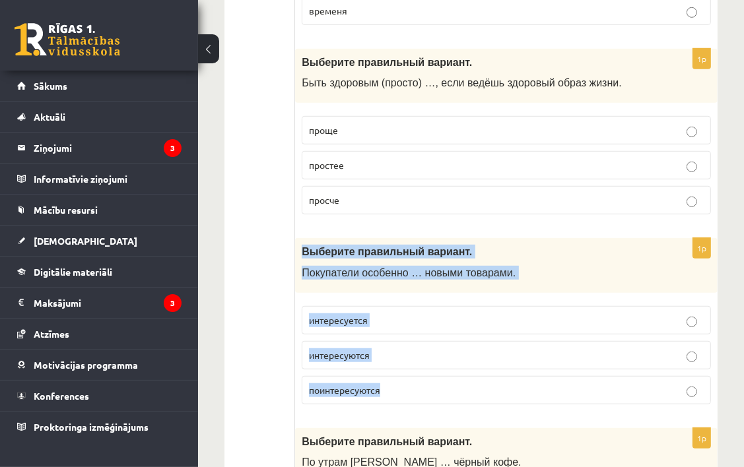
drag, startPoint x: 302, startPoint y: 174, endPoint x: 418, endPoint y: 296, distance: 168.0
click at [418, 296] on div "1p Выберите правильный вариант. Покупатели особенно … новыми товарами. интересу…" at bounding box center [506, 326] width 422 height 177
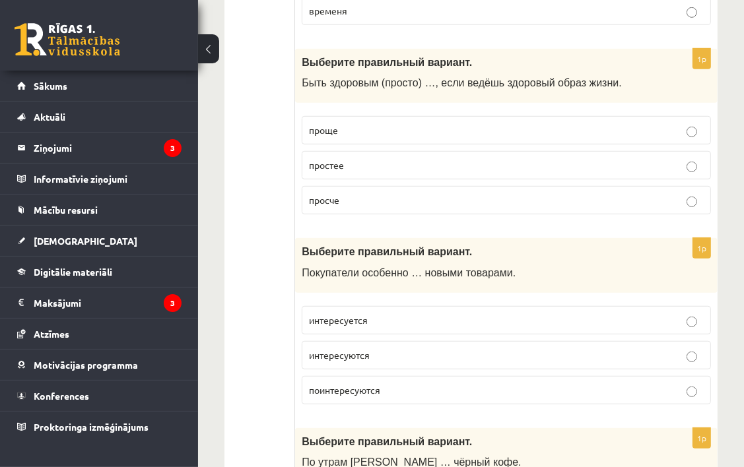
click at [380, 348] on p "интересуются" at bounding box center [506, 355] width 395 height 14
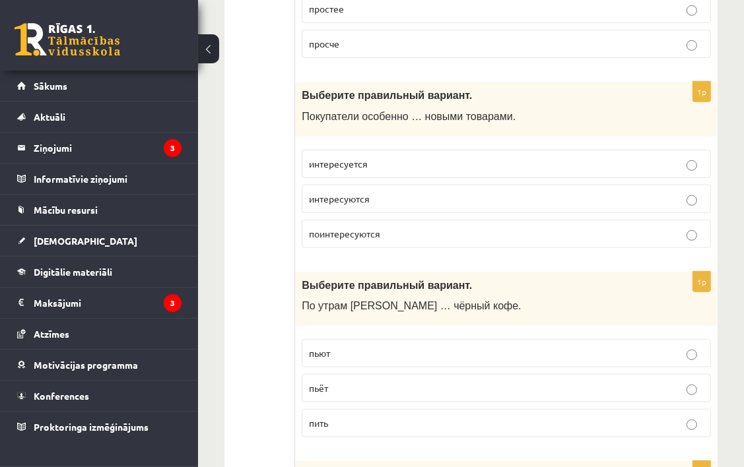
scroll to position [4562, 0]
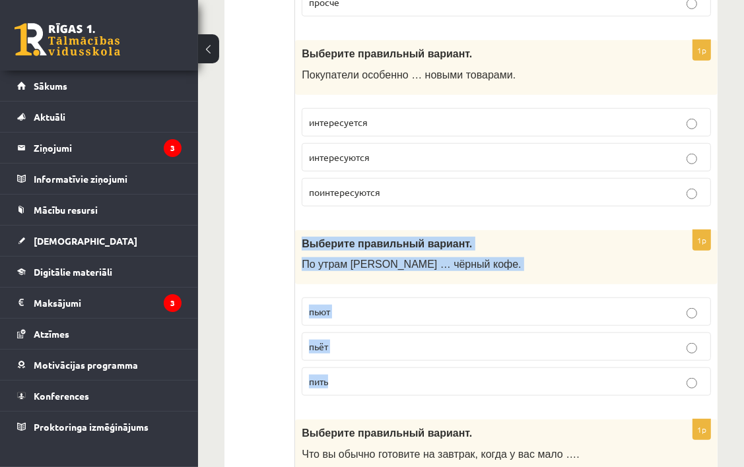
drag, startPoint x: 301, startPoint y: 162, endPoint x: 422, endPoint y: 294, distance: 179.3
click at [422, 294] on div "1p Выберите правильный вариант. По утрам [PERSON_NAME] … чёрный кофе. пьют пьёт…" at bounding box center [506, 318] width 422 height 177
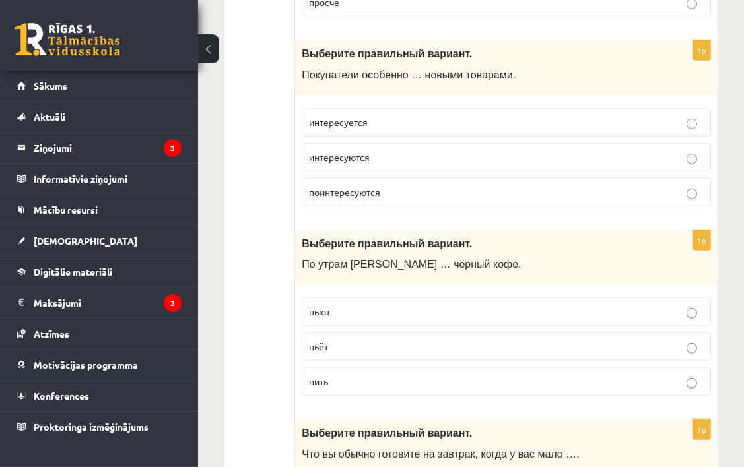
drag, startPoint x: 256, startPoint y: 216, endPoint x: 314, endPoint y: 223, distance: 58.5
click at [339, 340] on p "пьёт" at bounding box center [506, 347] width 395 height 14
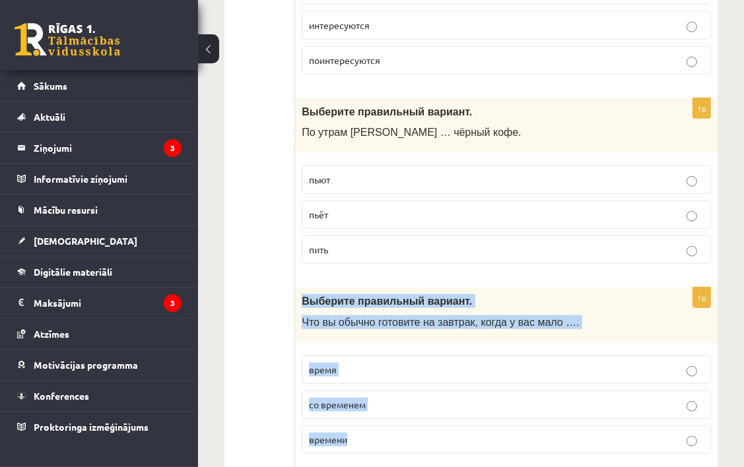
drag, startPoint x: 336, startPoint y: 243, endPoint x: 443, endPoint y: 365, distance: 162.2
click at [443, 365] on div "1p Выберите правильный вариант. Что вы обычно готовите на завтрак, когда у вас …" at bounding box center [506, 376] width 422 height 177
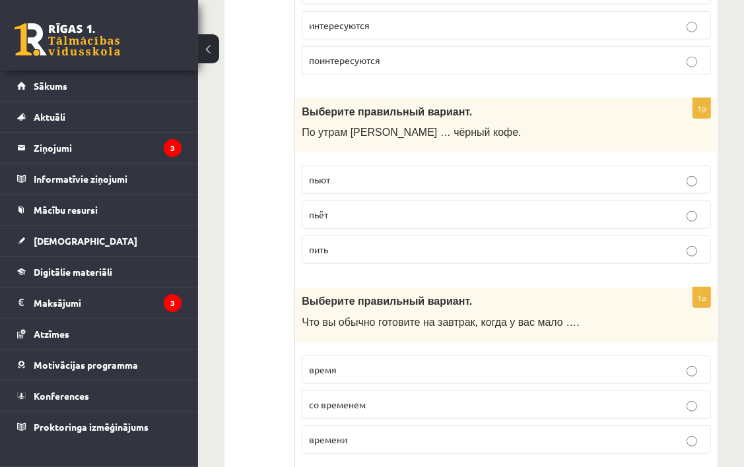
click at [404, 426] on label "времени" at bounding box center [506, 440] width 409 height 28
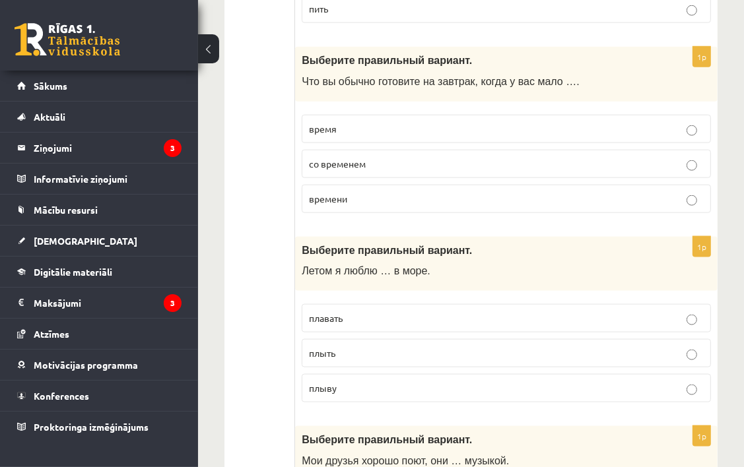
scroll to position [4958, 0]
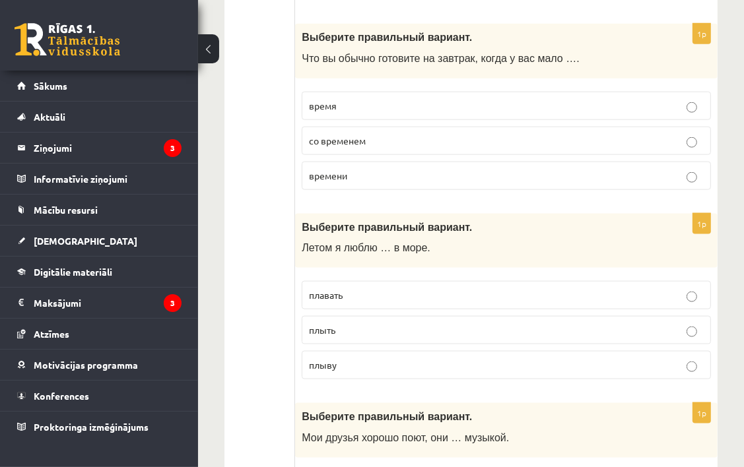
click at [339, 274] on fieldset "плавать плыть плыву" at bounding box center [506, 328] width 409 height 109
click at [332, 289] on span "плавать" at bounding box center [326, 295] width 34 height 12
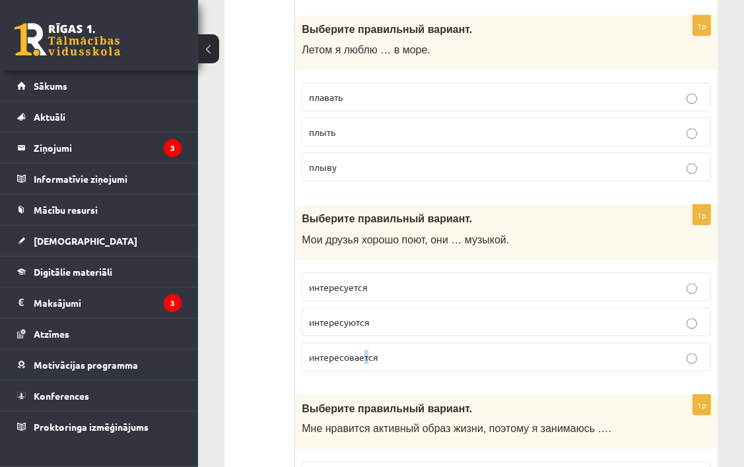
click at [367, 351] on span "интересовается" at bounding box center [343, 357] width 69 height 12
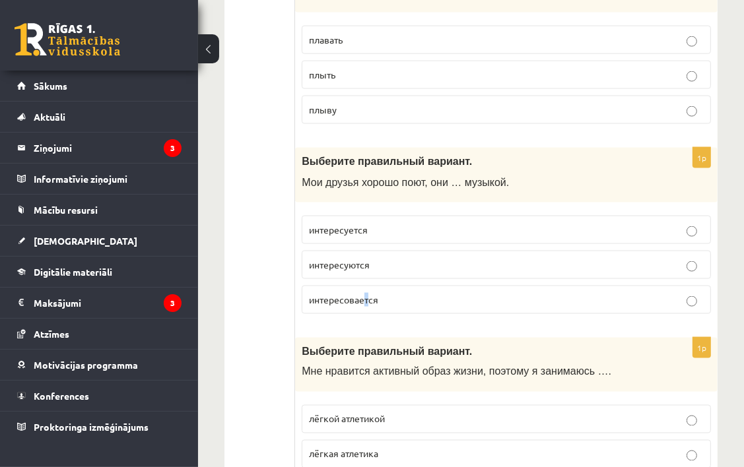
scroll to position [5222, 0]
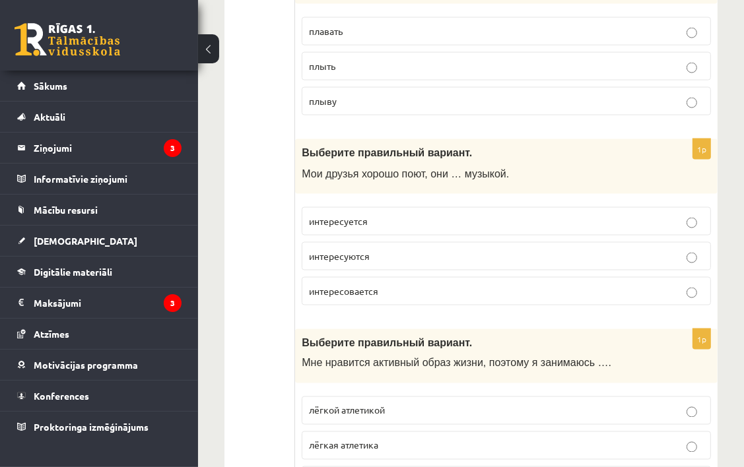
click at [459, 284] on p "интересовается" at bounding box center [506, 291] width 395 height 14
drag, startPoint x: 441, startPoint y: 377, endPoint x: 442, endPoint y: 364, distance: 13.3
click at [440, 431] on label "лёгкая атлетика" at bounding box center [506, 445] width 409 height 28
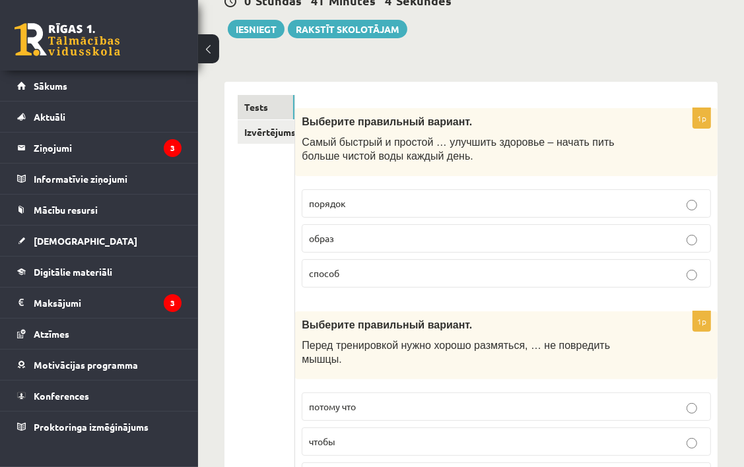
scroll to position [0, 0]
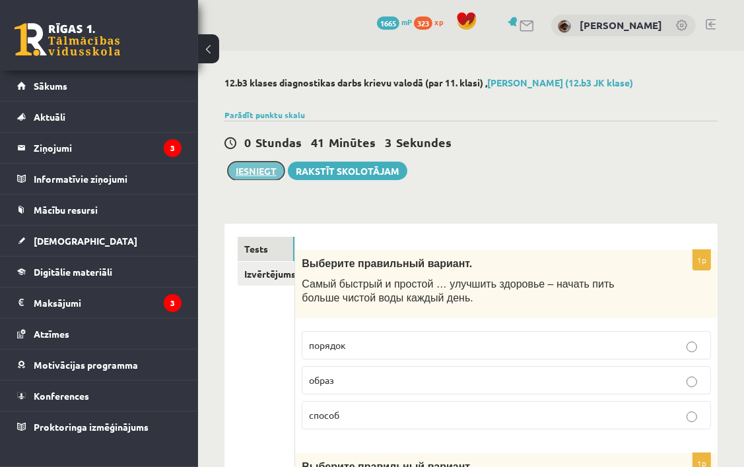
click at [261, 172] on button "Iesniegt" at bounding box center [256, 171] width 57 height 18
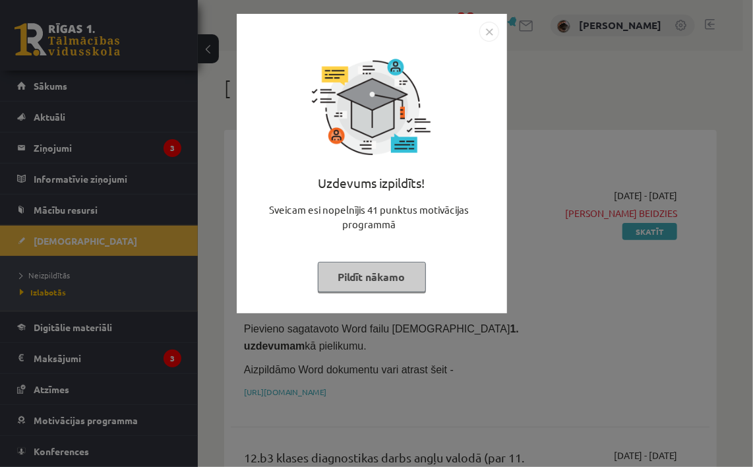
click at [366, 274] on button "Pildīt nākamo" at bounding box center [372, 277] width 108 height 30
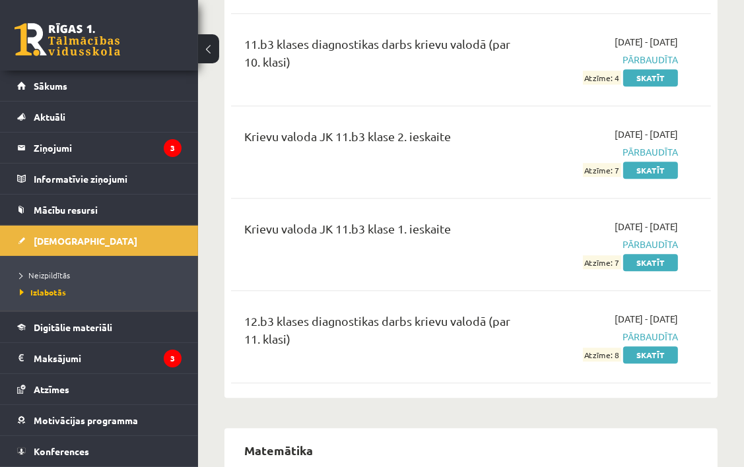
scroll to position [2639, 0]
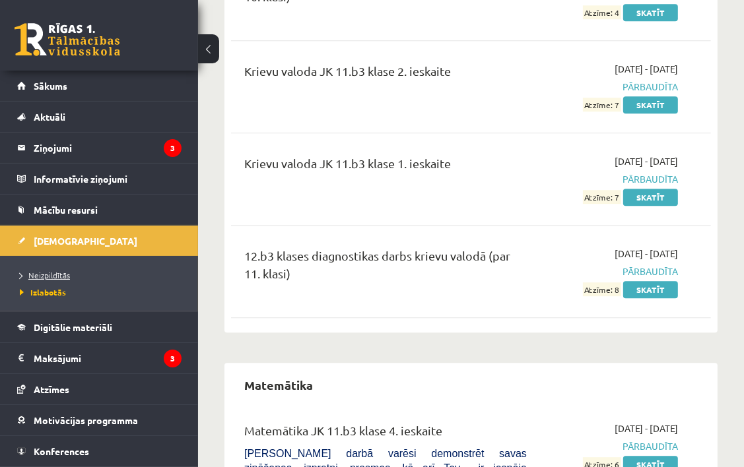
click at [40, 274] on span "Neizpildītās" at bounding box center [45, 275] width 50 height 11
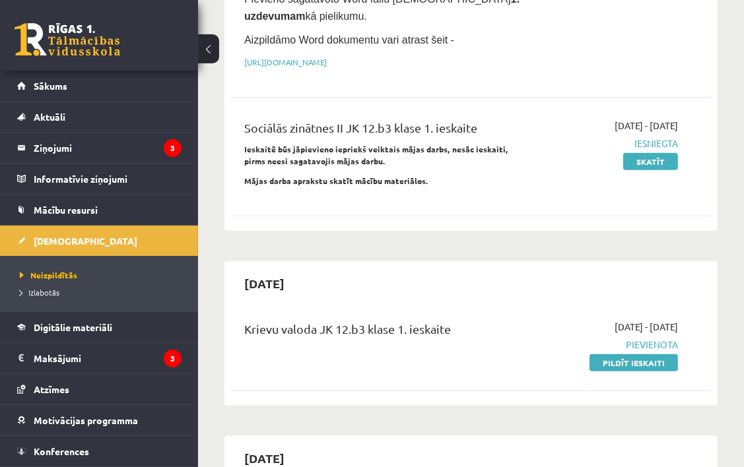
scroll to position [528, 0]
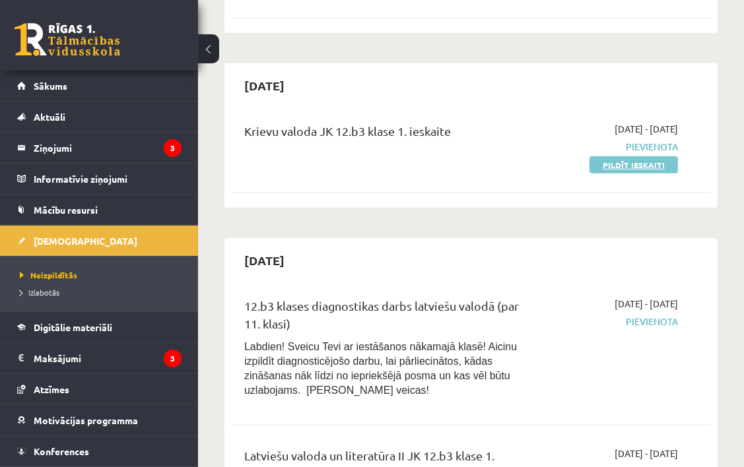
click at [616, 161] on link "Pildīt ieskaiti" at bounding box center [633, 164] width 88 height 17
